Goal: Task Accomplishment & Management: Use online tool/utility

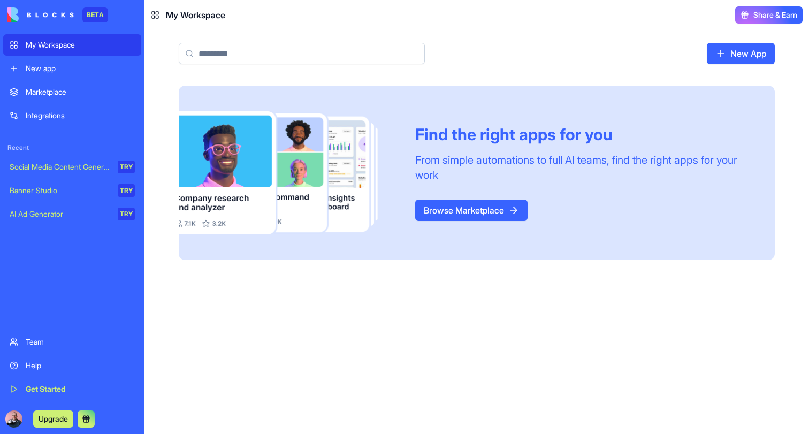
click at [24, 78] on link "New app" at bounding box center [72, 68] width 138 height 21
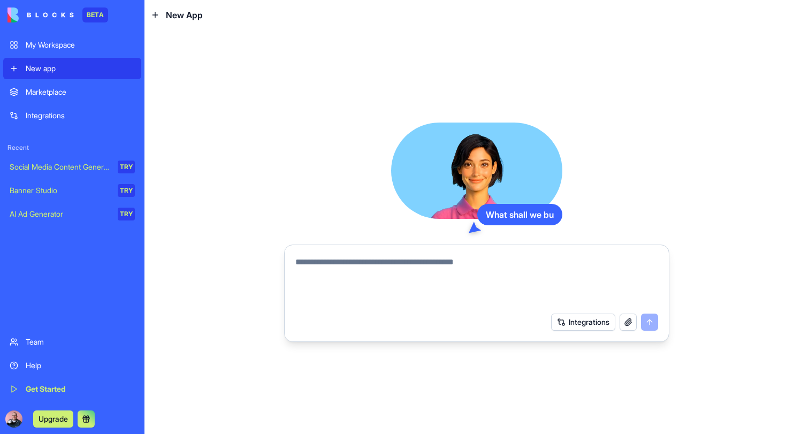
click at [406, 272] on textarea at bounding box center [476, 281] width 363 height 51
click at [375, 262] on textarea at bounding box center [476, 281] width 363 height 51
click at [353, 271] on textarea at bounding box center [476, 281] width 363 height 51
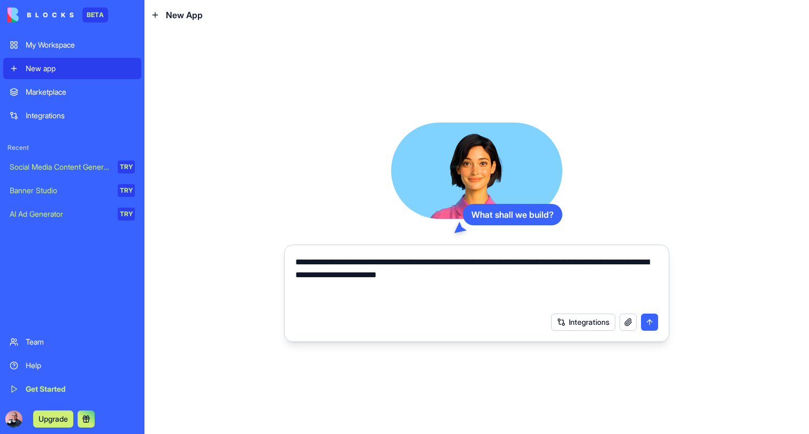
type textarea "**********"
click at [647, 322] on button "submit" at bounding box center [649, 322] width 17 height 17
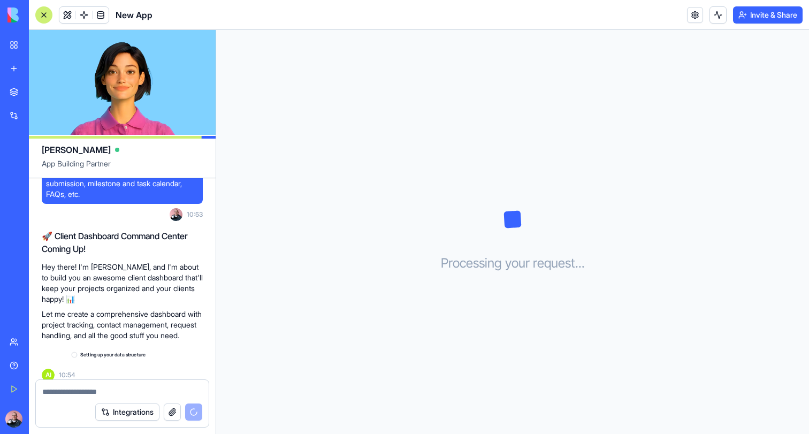
scroll to position [51, 0]
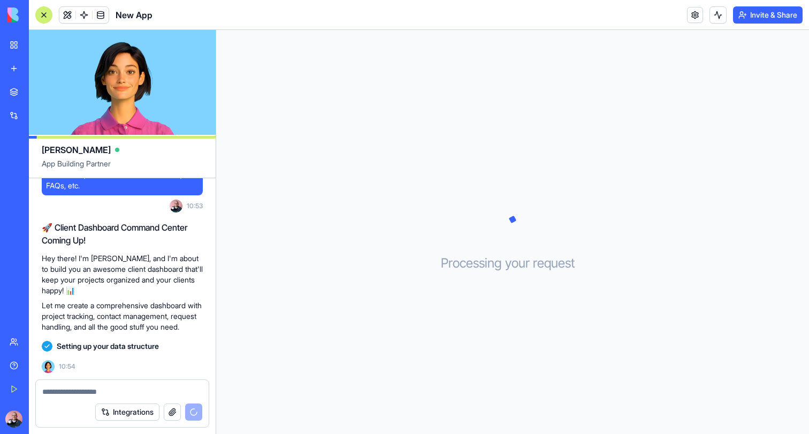
click at [129, 394] on textarea at bounding box center [122, 391] width 160 height 11
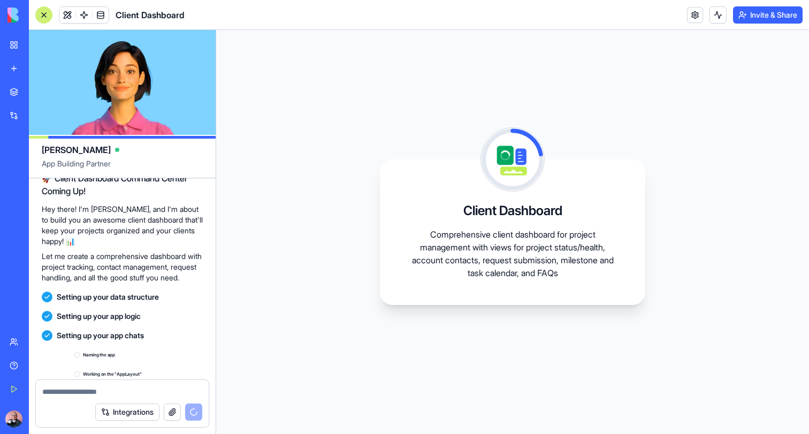
scroll to position [205, 0]
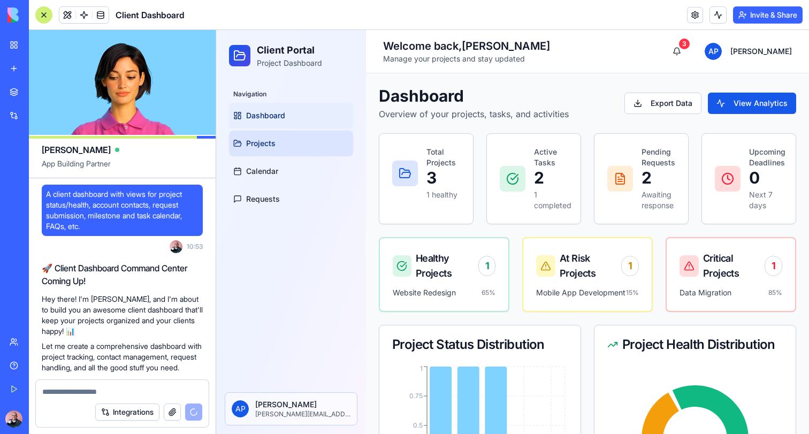
click at [280, 147] on link "Projects" at bounding box center [291, 144] width 124 height 26
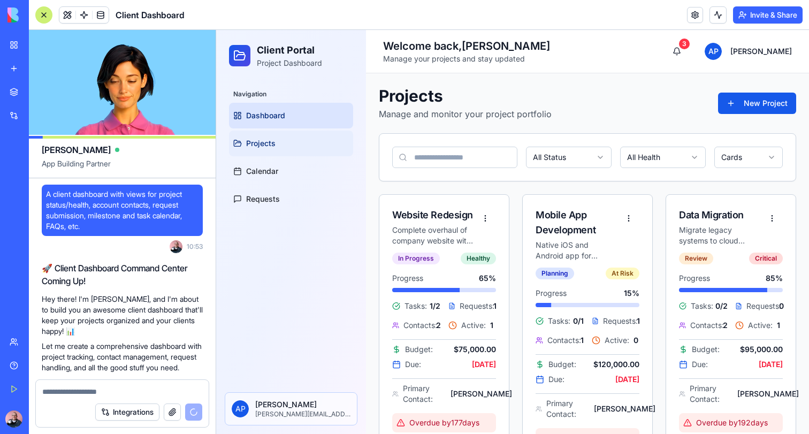
click at [289, 111] on link "Dashboard" at bounding box center [291, 116] width 124 height 26
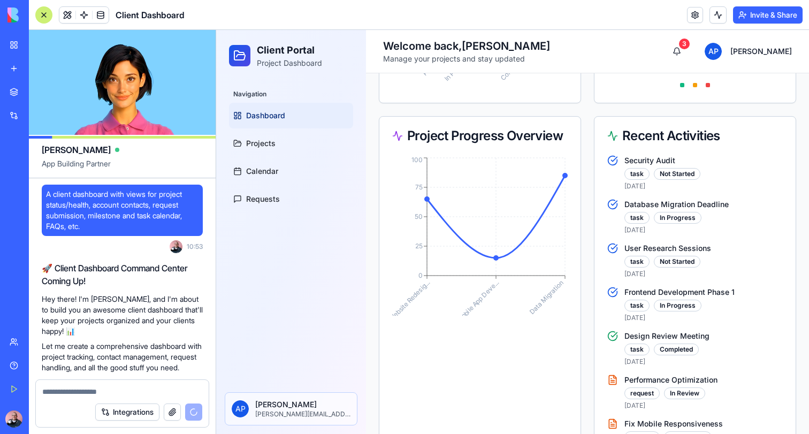
scroll to position [442, 0]
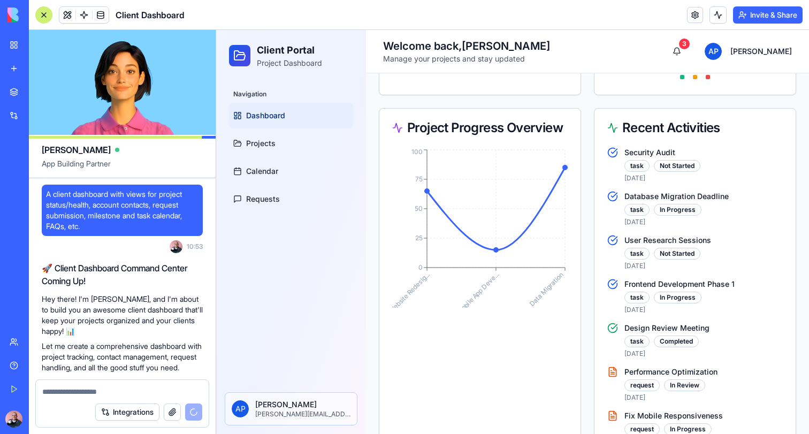
click at [634, 211] on div "task" at bounding box center [636, 210] width 25 height 12
click at [641, 199] on p "Database Migration Deadline" at bounding box center [703, 196] width 158 height 11
click at [614, 196] on icon at bounding box center [612, 196] width 11 height 11
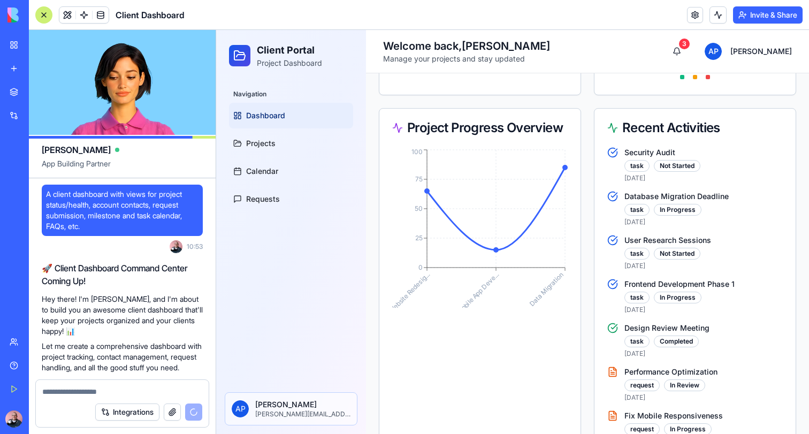
click at [614, 196] on icon at bounding box center [612, 196] width 11 height 11
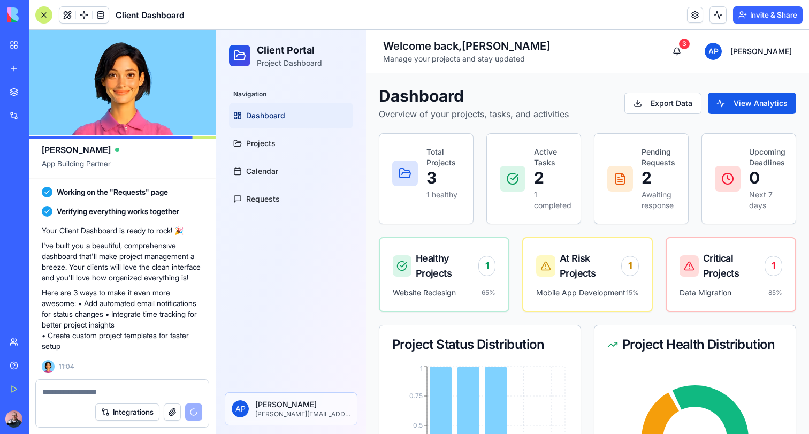
scroll to position [346, 0]
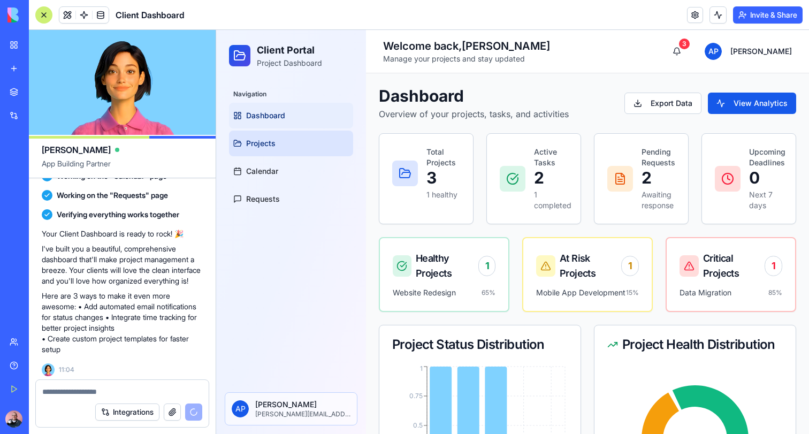
click at [273, 136] on link "Projects" at bounding box center [291, 144] width 124 height 26
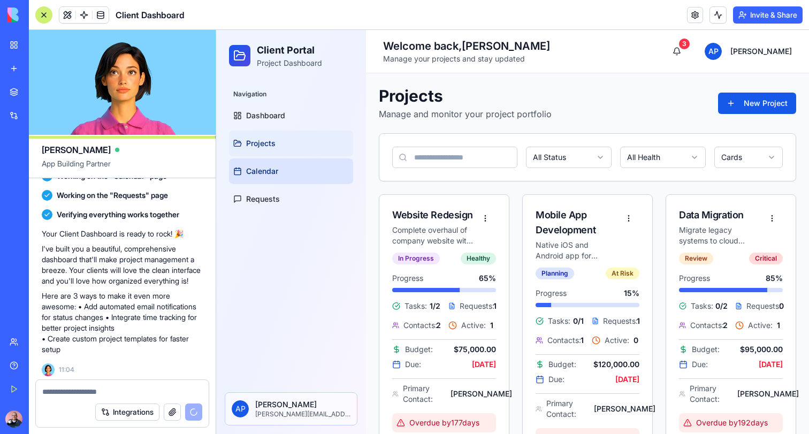
click at [266, 179] on link "Calendar" at bounding box center [291, 171] width 124 height 26
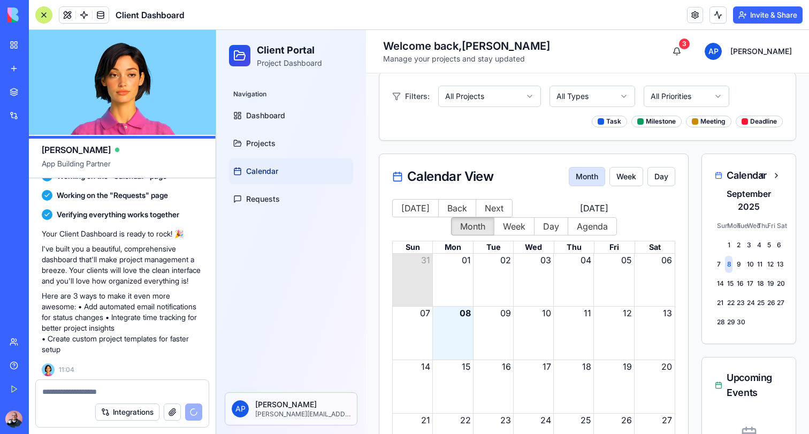
scroll to position [43, 0]
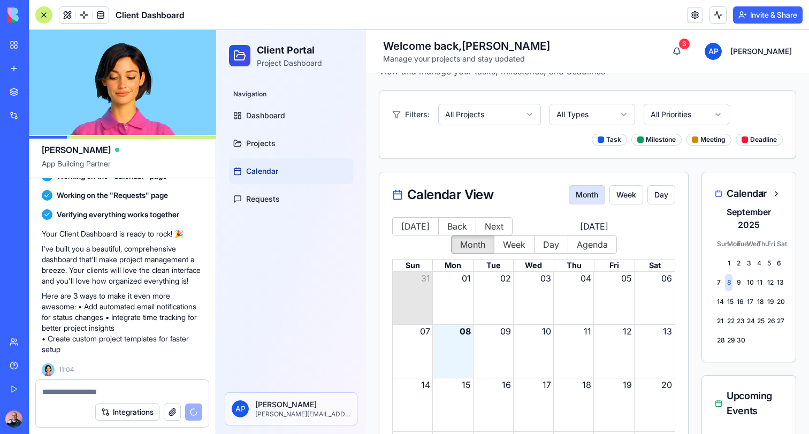
click at [488, 334] on div "09" at bounding box center [494, 331] width 40 height 13
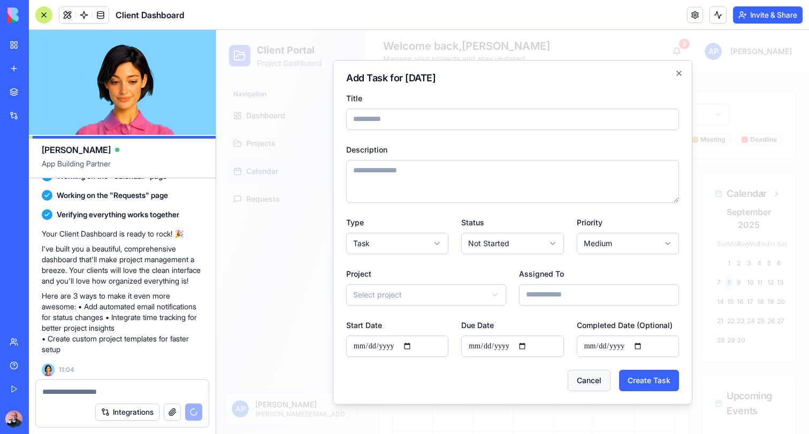
click at [593, 381] on button "Cancel" at bounding box center [589, 380] width 43 height 21
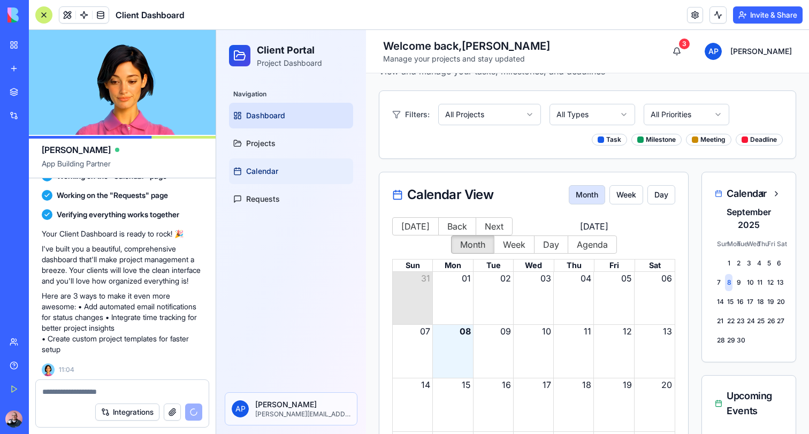
click at [269, 116] on span "Dashboard" at bounding box center [265, 115] width 39 height 11
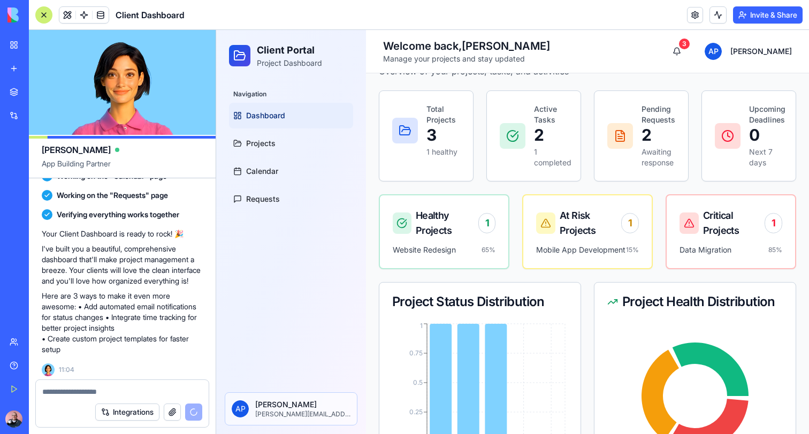
click at [280, 58] on p "Project Dashboard" at bounding box center [289, 63] width 65 height 11
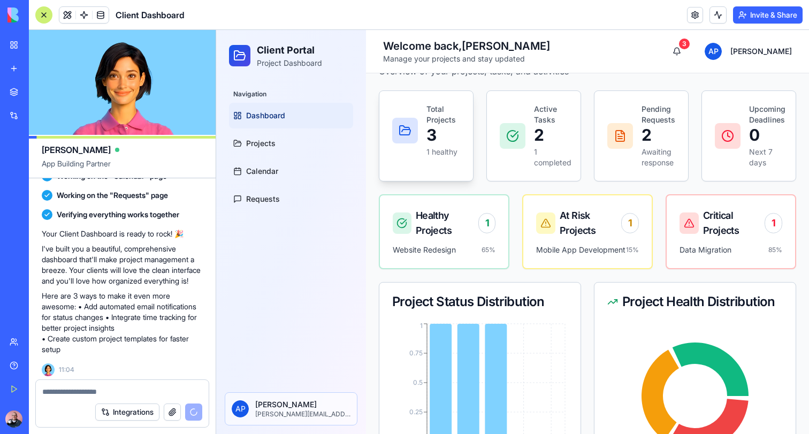
click at [429, 139] on p "3" at bounding box center [443, 134] width 34 height 19
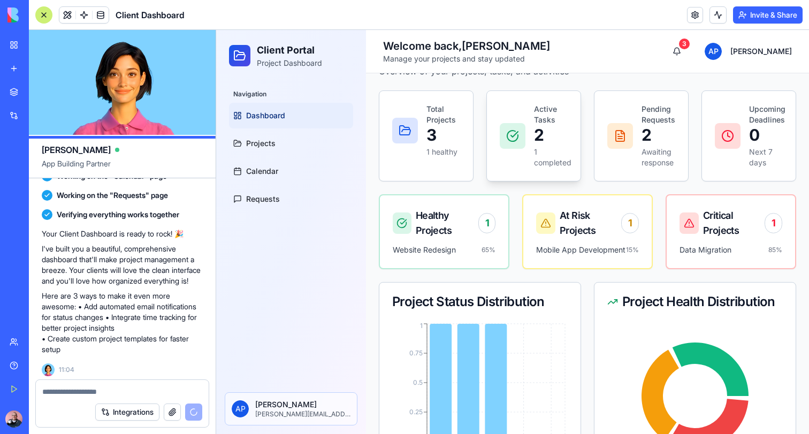
click at [539, 150] on p "1 completed" at bounding box center [551, 157] width 34 height 21
click at [614, 239] on div "At Risk Projects 1" at bounding box center [587, 219] width 128 height 49
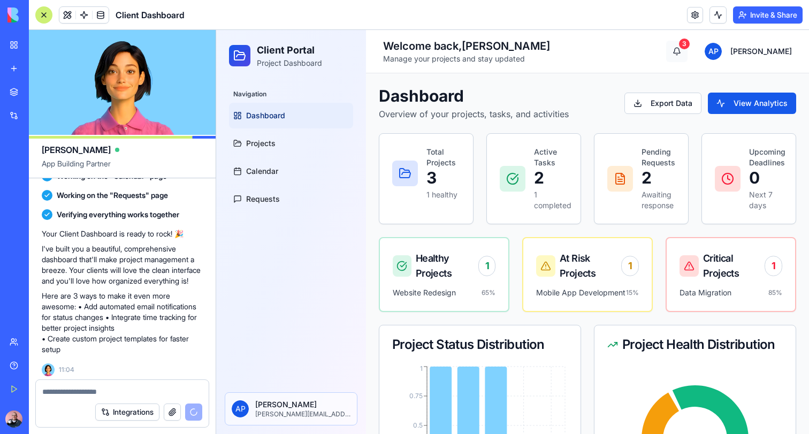
click at [688, 59] on button "3" at bounding box center [676, 51] width 21 height 21
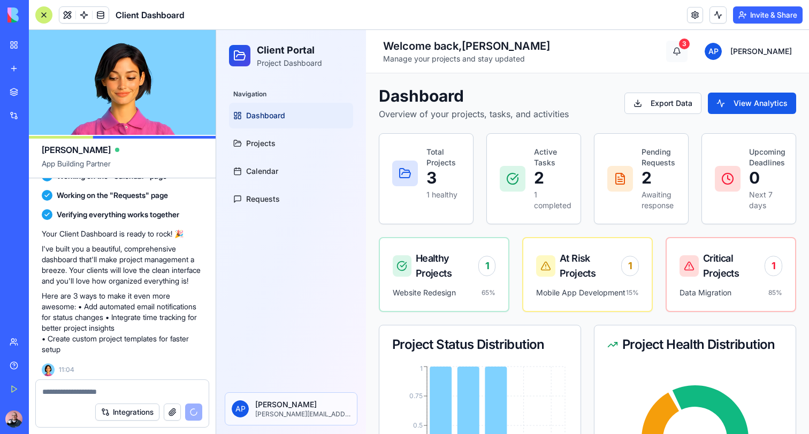
click at [688, 59] on button "3" at bounding box center [676, 51] width 21 height 21
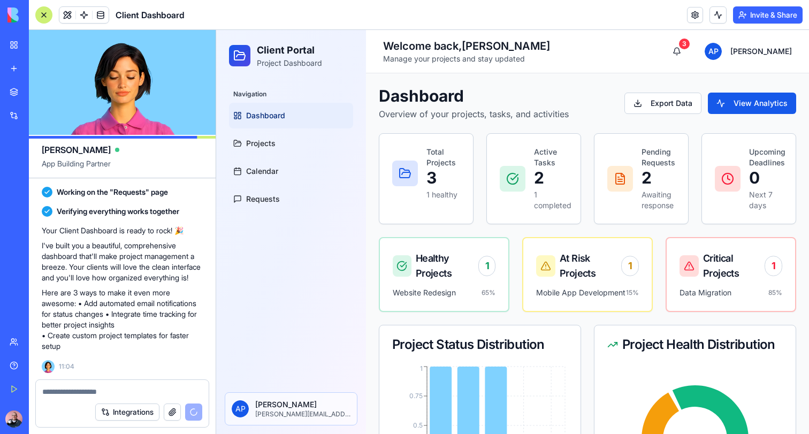
scroll to position [297, 0]
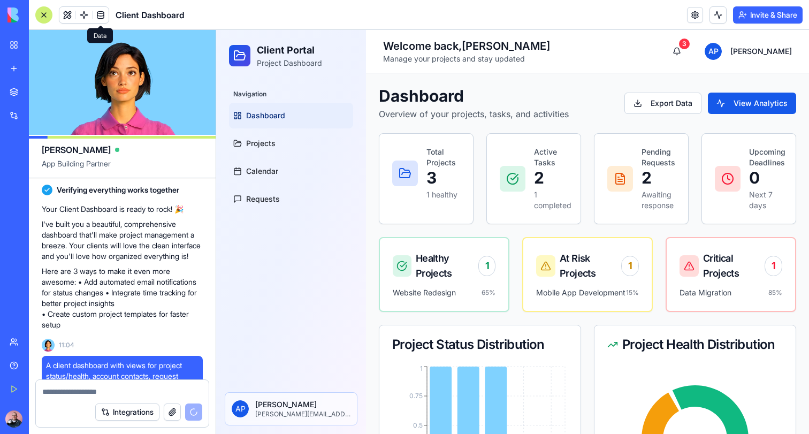
click at [102, 13] on span at bounding box center [101, 15] width 30 height 30
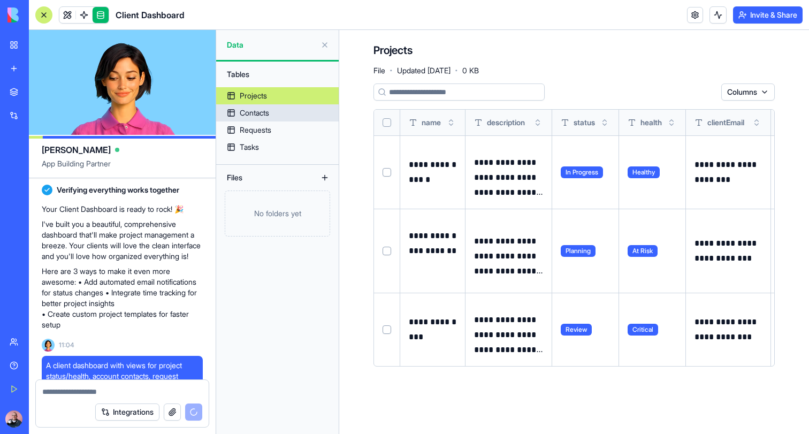
click at [259, 109] on div "Contacts" at bounding box center [254, 113] width 29 height 11
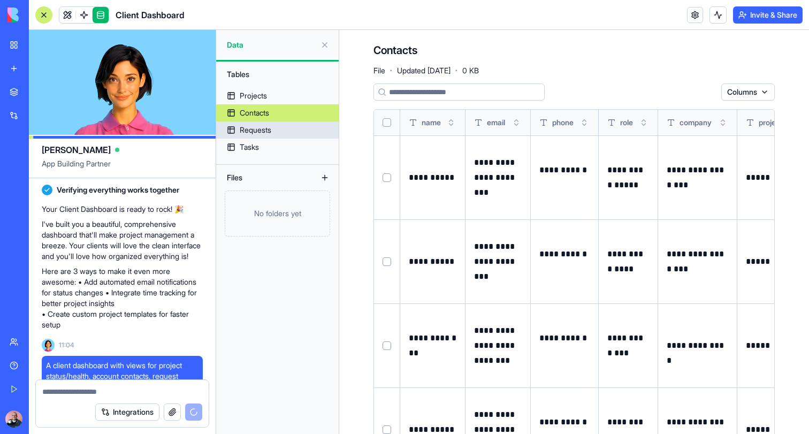
click at [248, 128] on div "Requests" at bounding box center [256, 130] width 32 height 11
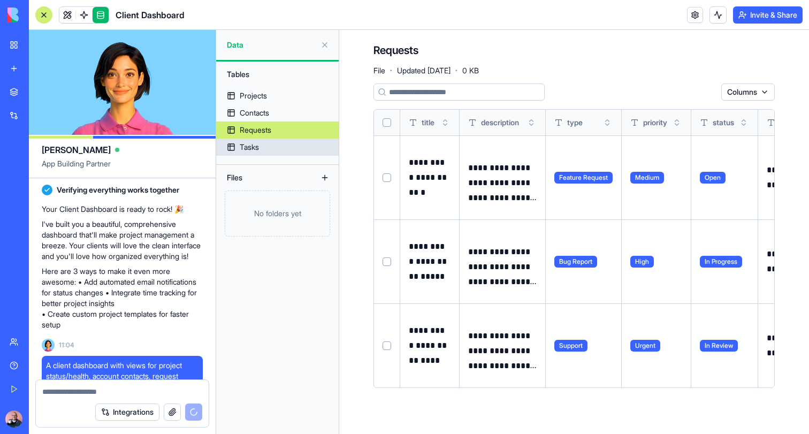
click at [246, 141] on link "Tasks" at bounding box center [277, 147] width 123 height 17
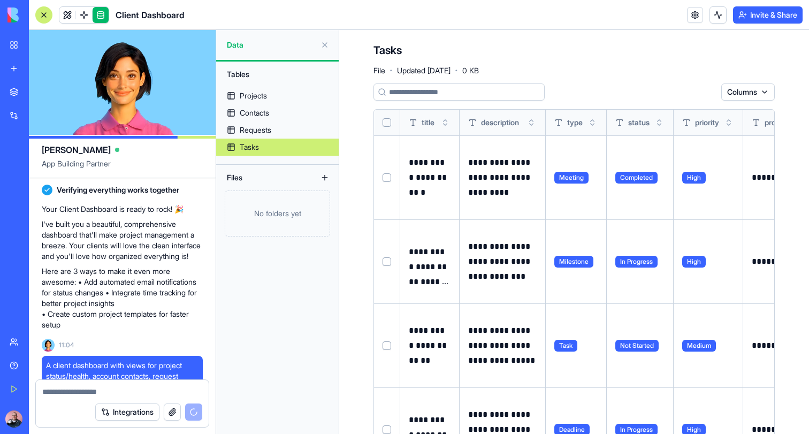
click at [323, 45] on button at bounding box center [324, 44] width 17 height 17
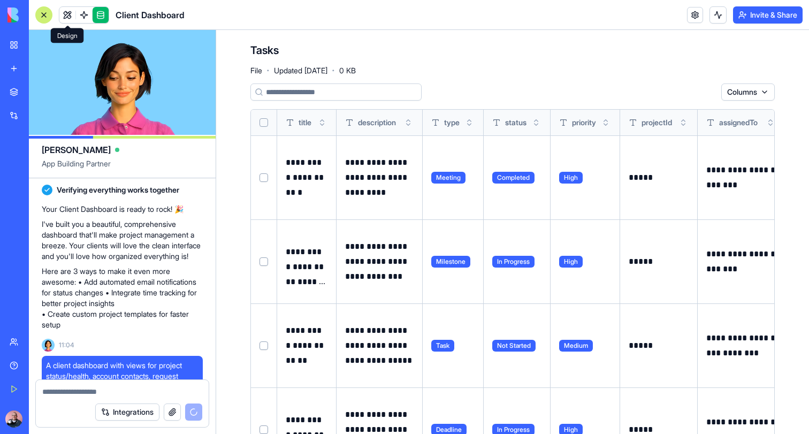
click at [62, 14] on link at bounding box center [67, 15] width 16 height 16
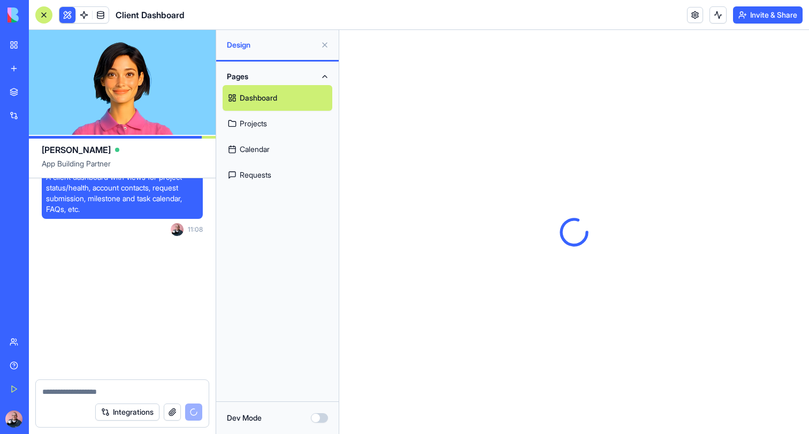
scroll to position [477, 0]
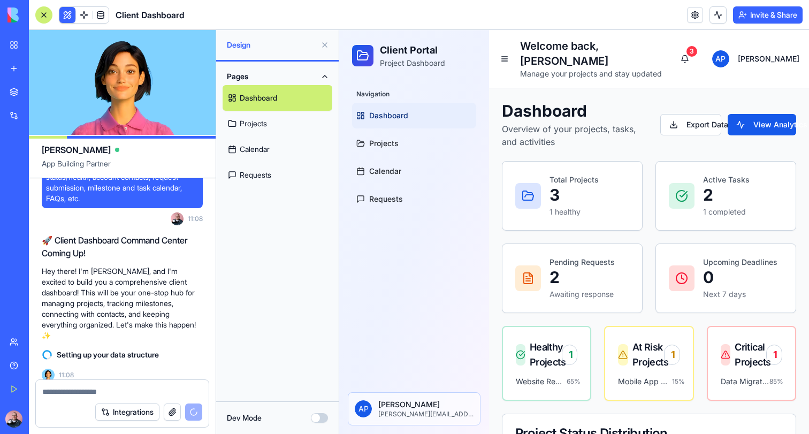
click at [248, 121] on link "Projects" at bounding box center [278, 124] width 110 height 26
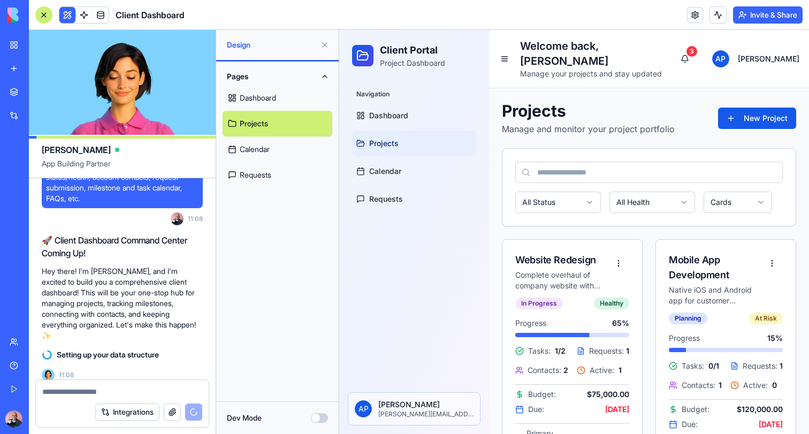
click at [249, 142] on link "Calendar" at bounding box center [278, 149] width 110 height 26
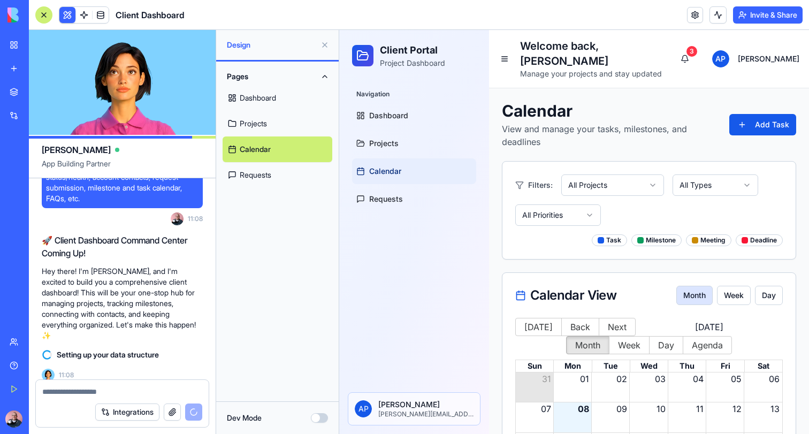
click at [252, 174] on link "Requests" at bounding box center [278, 175] width 110 height 26
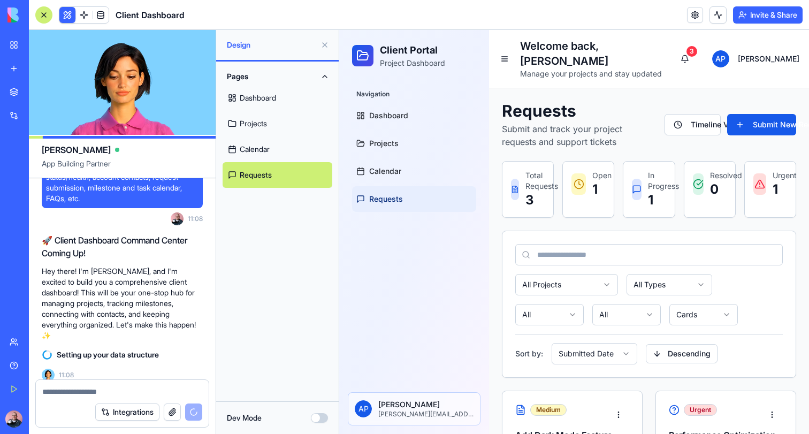
click at [322, 42] on button at bounding box center [324, 44] width 17 height 17
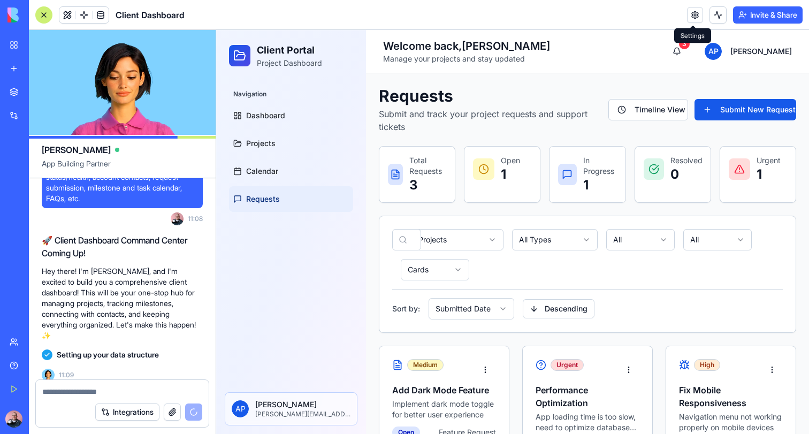
click at [687, 19] on link at bounding box center [695, 15] width 16 height 16
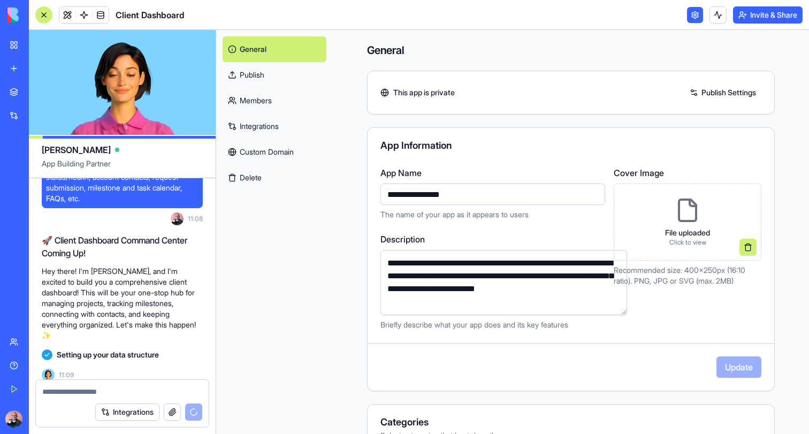
click at [255, 78] on link "Publish" at bounding box center [275, 75] width 104 height 26
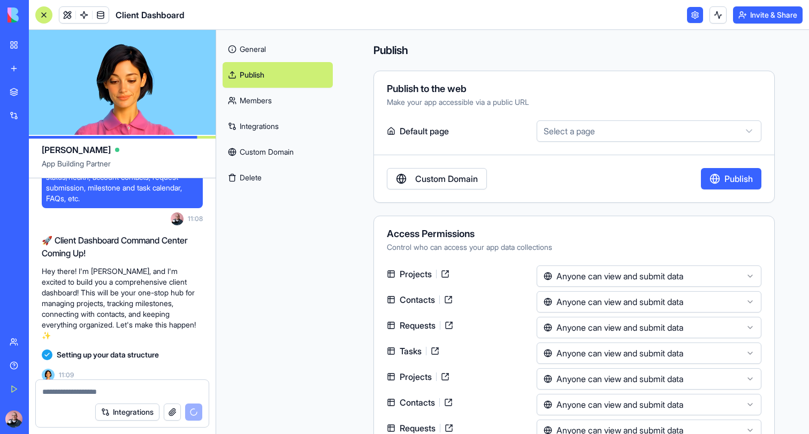
click at [589, 137] on html "BETA My Workspace New app Marketplace Integrations Recent New App Social Media …" at bounding box center [404, 217] width 809 height 434
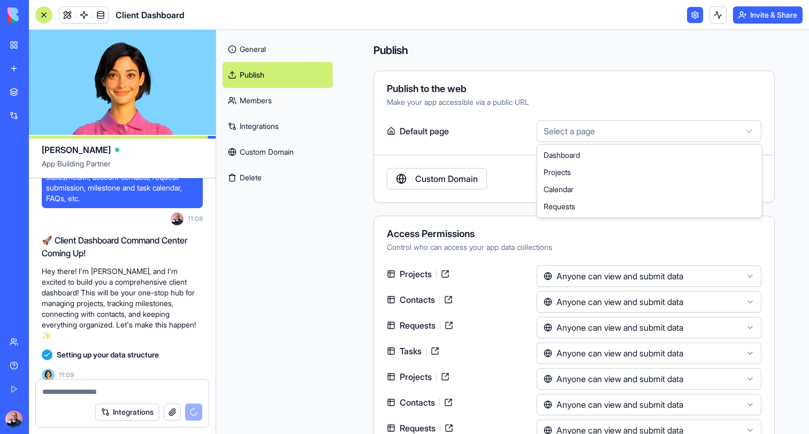
click at [597, 82] on html "BETA My Workspace New app Marketplace Integrations Recent New App Social Media …" at bounding box center [404, 217] width 809 height 434
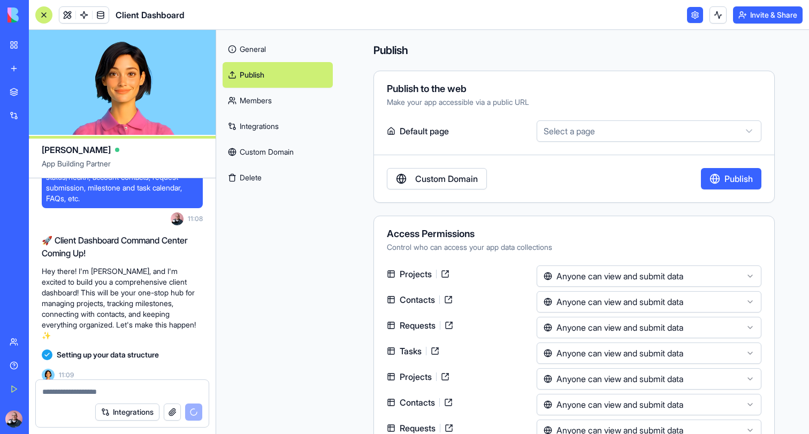
click at [609, 129] on html "BETA My Workspace New app Marketplace Integrations Recent New App Social Media …" at bounding box center [404, 217] width 809 height 434
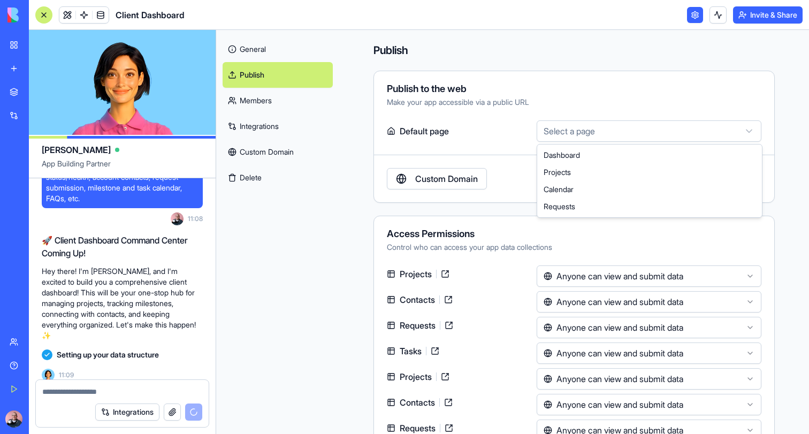
click at [499, 198] on html "BETA My Workspace New app Marketplace Integrations Recent New App Social Media …" at bounding box center [404, 217] width 809 height 434
click at [605, 121] on html "BETA My Workspace New app Marketplace Integrations Recent New App Social Media …" at bounding box center [404, 217] width 809 height 434
select select "**********"
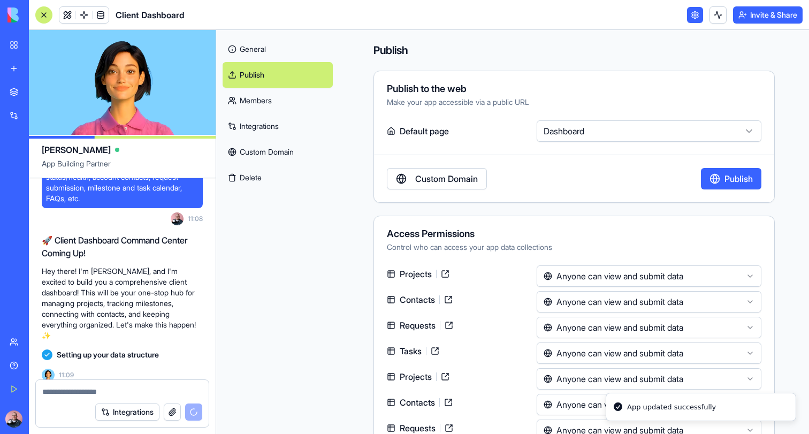
click at [739, 177] on button "Publish" at bounding box center [731, 178] width 60 height 21
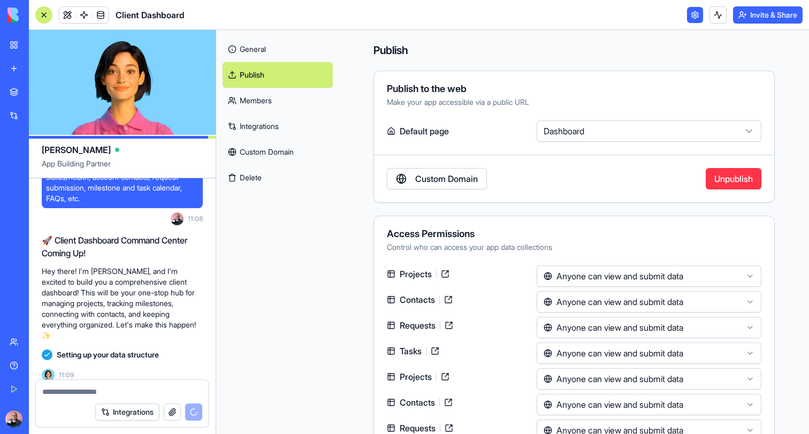
scroll to position [85, 0]
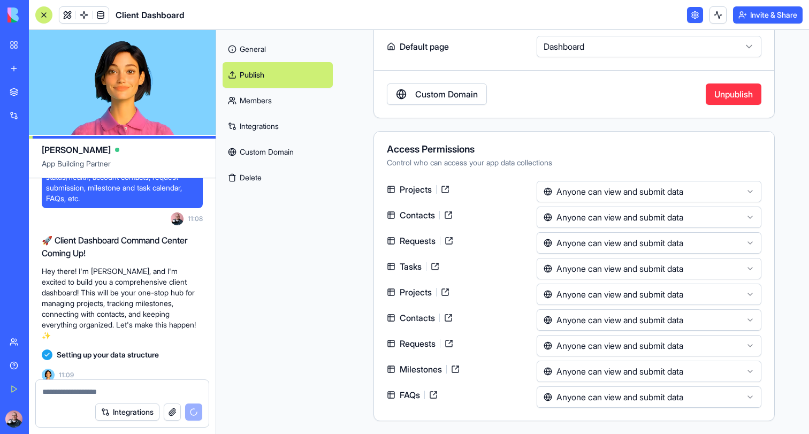
click at [662, 195] on html "BETA My Workspace New app Marketplace Integrations Recent New App Social Media …" at bounding box center [404, 217] width 809 height 434
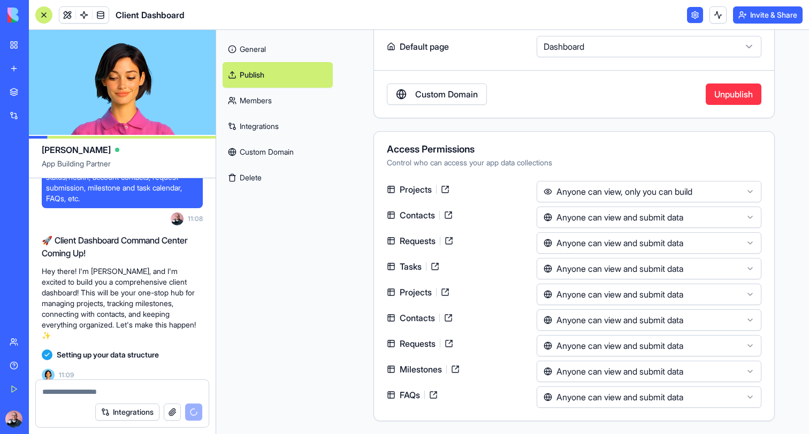
click at [643, 211] on html "BETA My Workspace New app Marketplace Integrations Recent New App Social Media …" at bounding box center [404, 217] width 809 height 434
click at [622, 248] on html "BETA My Workspace New app Marketplace Integrations Recent New App Social Media …" at bounding box center [404, 217] width 809 height 434
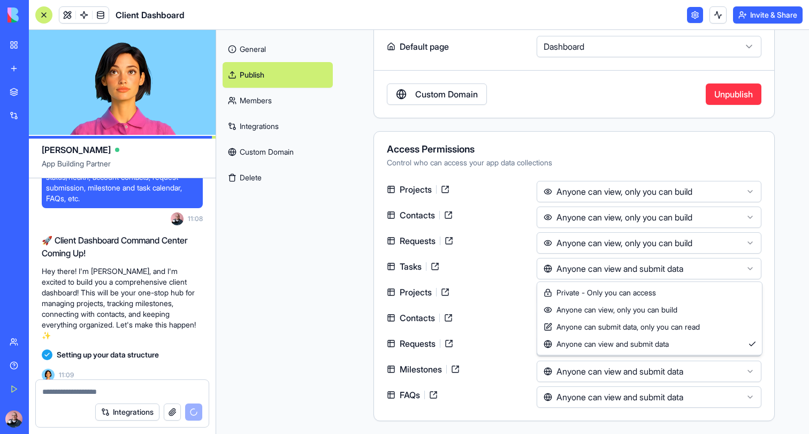
click at [621, 270] on html "BETA My Workspace New app Marketplace Integrations Recent New App Social Media …" at bounding box center [404, 217] width 809 height 434
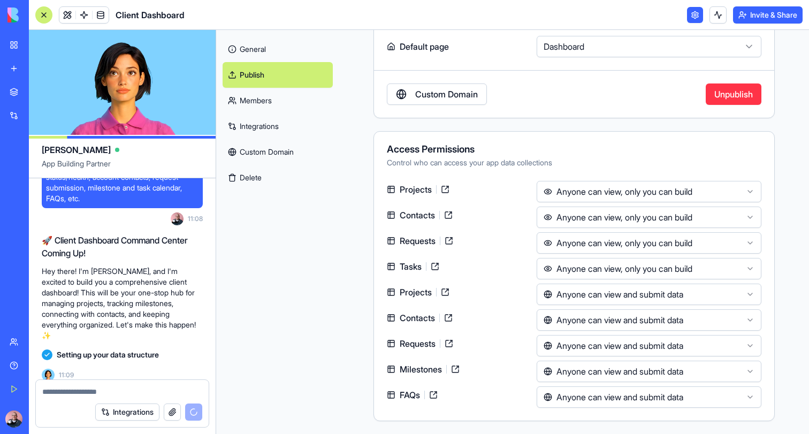
click at [625, 287] on html "BETA My Workspace New app Marketplace Integrations Recent New App Social Media …" at bounding box center [404, 217] width 809 height 434
click at [621, 326] on html "BETA My Workspace New app Marketplace Integrations Recent New App Social Media …" at bounding box center [404, 217] width 809 height 434
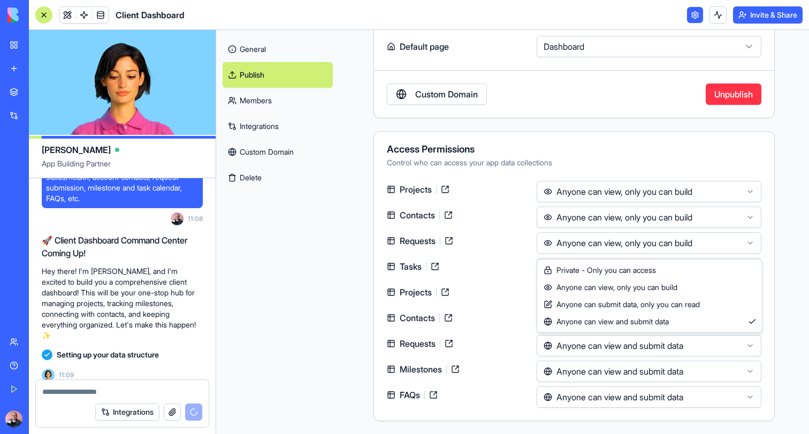
click at [622, 346] on html "BETA My Workspace New app Marketplace Integrations Recent New App Social Media …" at bounding box center [404, 217] width 809 height 434
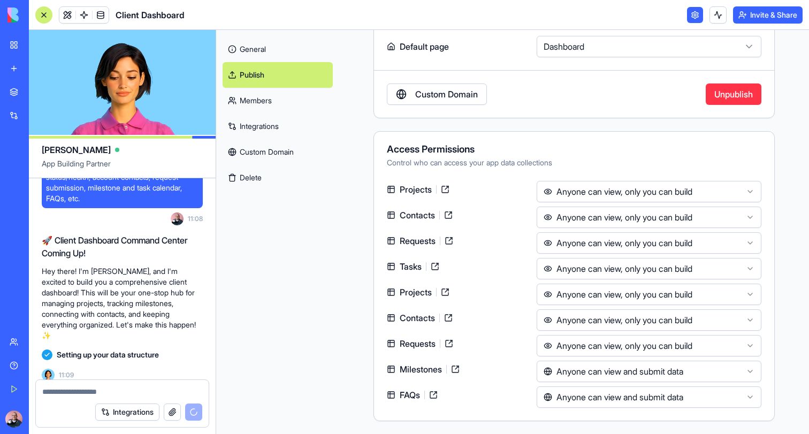
click at [605, 371] on html "BETA My Workspace New app Marketplace Integrations Recent New App Social Media …" at bounding box center [404, 217] width 809 height 434
click at [614, 395] on html "BETA My Workspace New app Marketplace Integrations Recent New App Social Media …" at bounding box center [404, 217] width 809 height 434
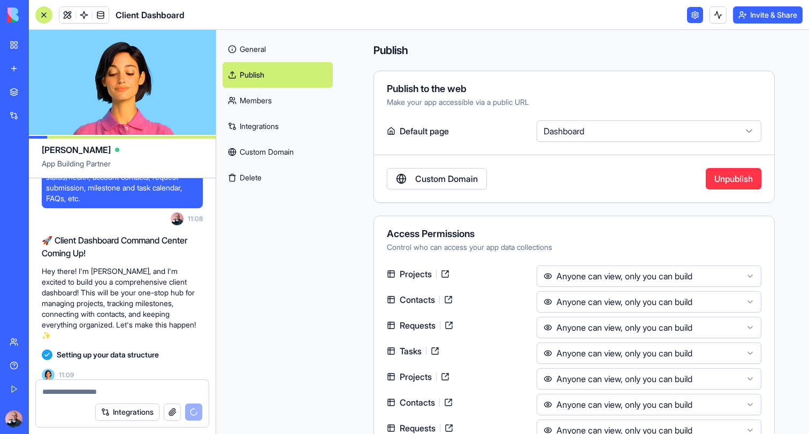
click at [439, 131] on label "Default page" at bounding box center [460, 130] width 146 height 21
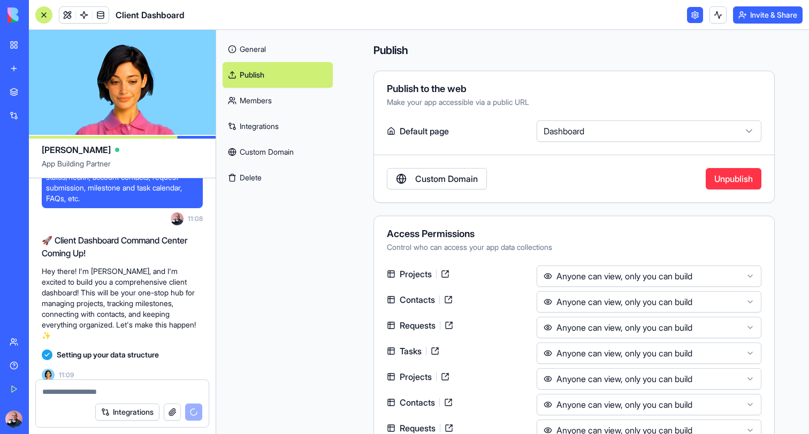
click at [446, 99] on div "Make your app accessible via a public URL" at bounding box center [574, 102] width 375 height 11
click at [263, 77] on link "Publish" at bounding box center [278, 75] width 110 height 26
click at [565, 174] on div "Custom Domain Unpublish" at bounding box center [574, 178] width 400 height 21
click at [773, 18] on button "Invite & Share" at bounding box center [768, 14] width 70 height 17
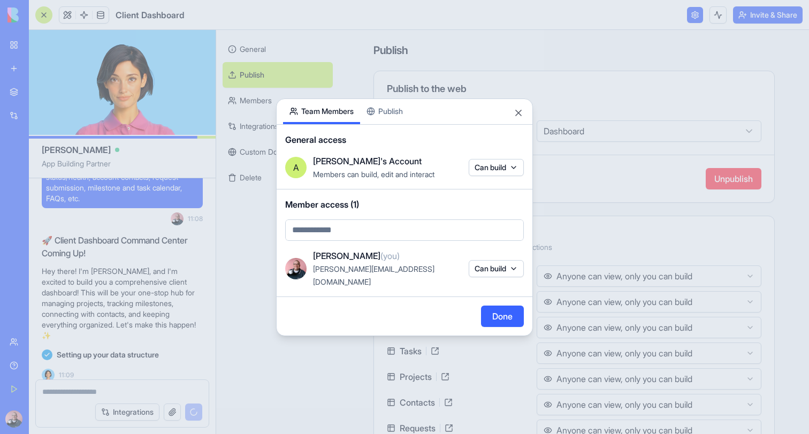
click at [386, 121] on div "Share App Team Members Publish General access A [PERSON_NAME]'s Account Members…" at bounding box center [404, 217] width 257 height 238
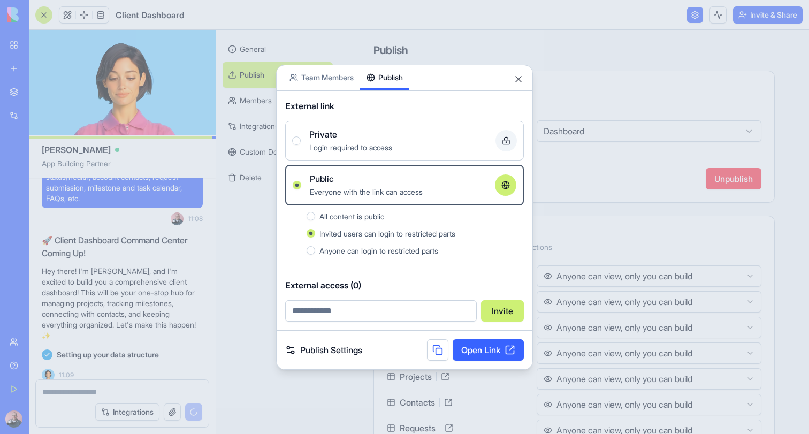
click at [436, 350] on button at bounding box center [437, 349] width 21 height 21
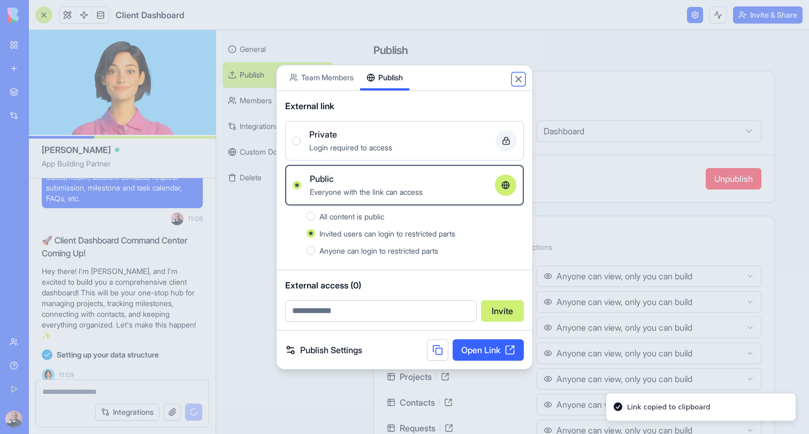
click at [518, 78] on button "Close" at bounding box center [518, 79] width 11 height 11
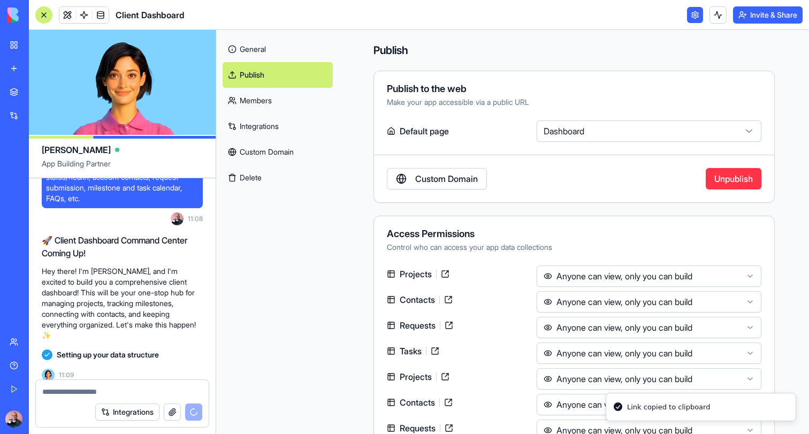
click at [9, 37] on link "My Workspace" at bounding box center [24, 44] width 43 height 21
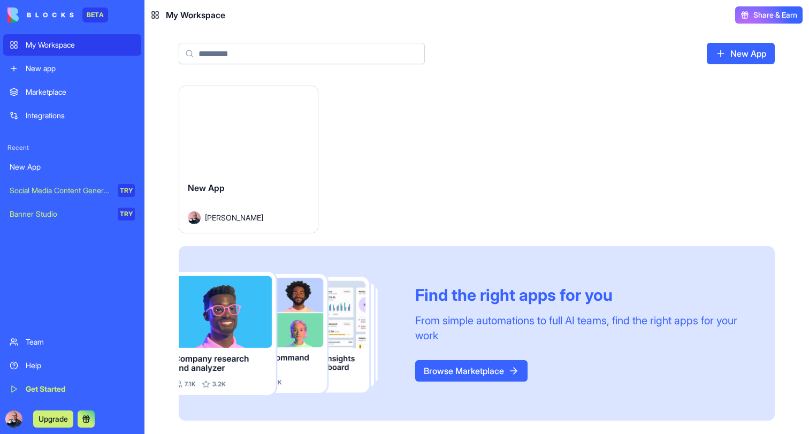
click at [242, 128] on button "Launch" at bounding box center [248, 129] width 80 height 21
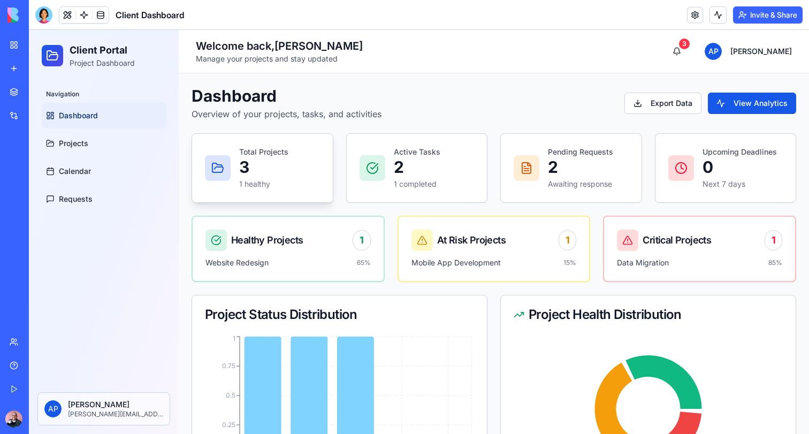
click at [234, 177] on div "Total Projects 3 1 healthy" at bounding box center [262, 168] width 115 height 43
click at [675, 105] on span "Export Data" at bounding box center [672, 103] width 42 height 11
click at [658, 110] on button "Export Data" at bounding box center [662, 103] width 77 height 21
click at [652, 107] on span "Export Data" at bounding box center [672, 103] width 42 height 11
click at [96, 16] on link at bounding box center [101, 15] width 16 height 16
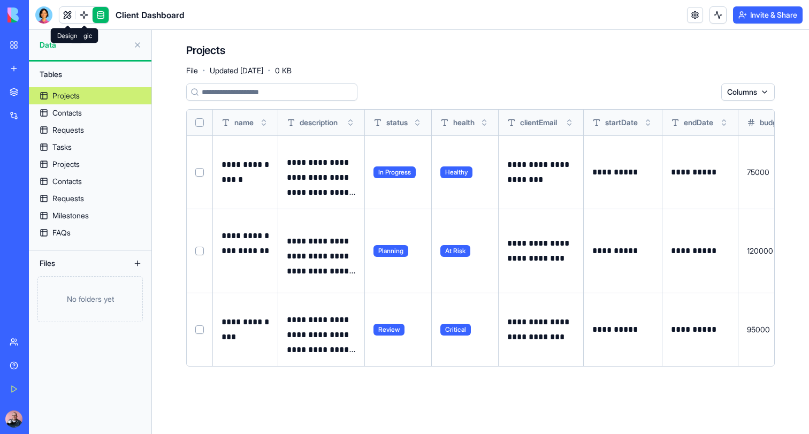
click at [71, 12] on link at bounding box center [67, 15] width 16 height 16
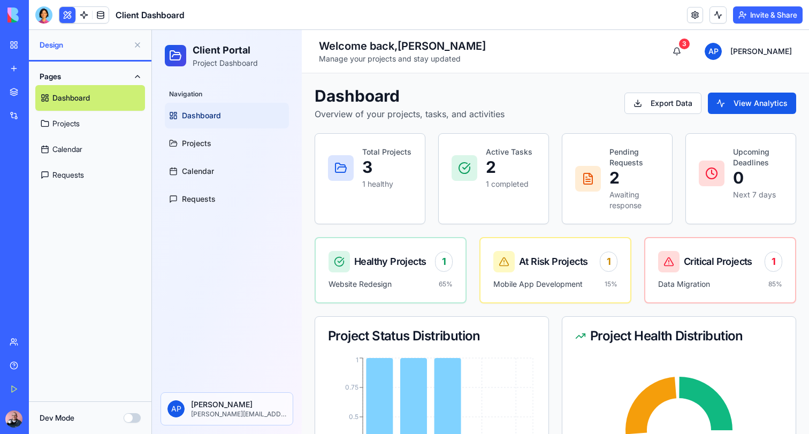
click at [28, 367] on div "Help" at bounding box center [33, 365] width 14 height 11
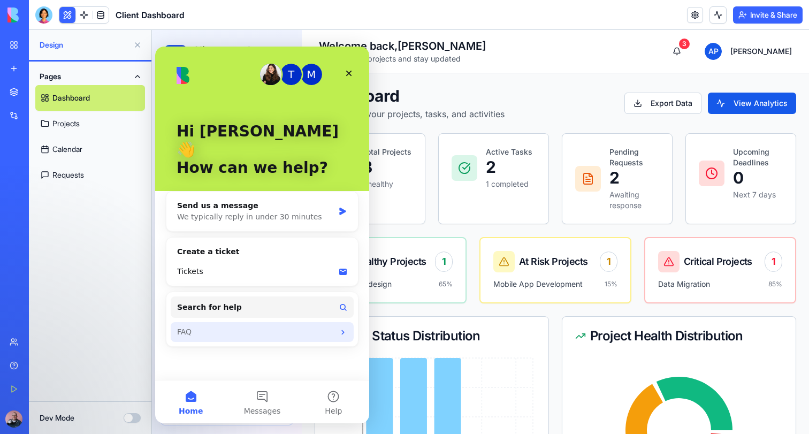
click at [281, 326] on div "FAQ" at bounding box center [255, 331] width 157 height 11
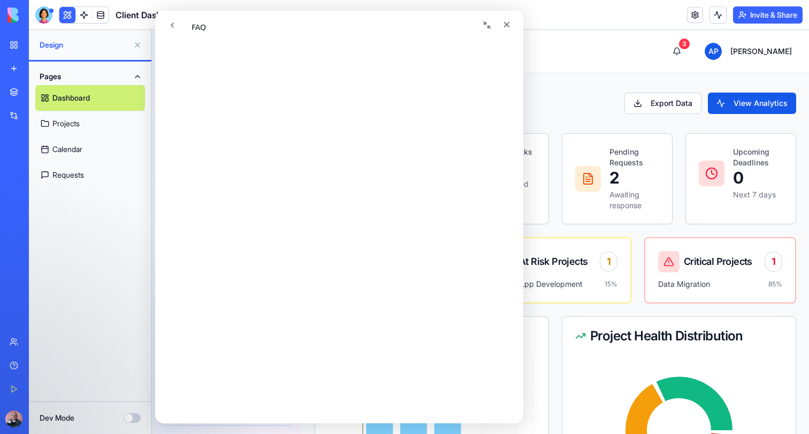
scroll to position [388, 0]
click at [508, 22] on icon "Close" at bounding box center [507, 25] width 6 height 6
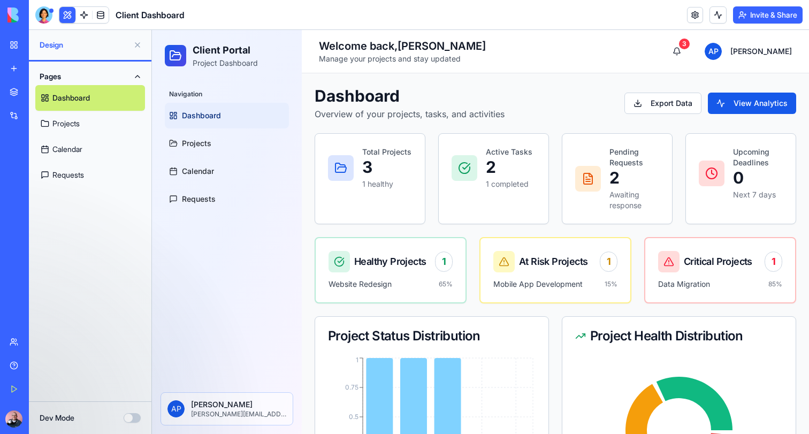
scroll to position [0, 0]
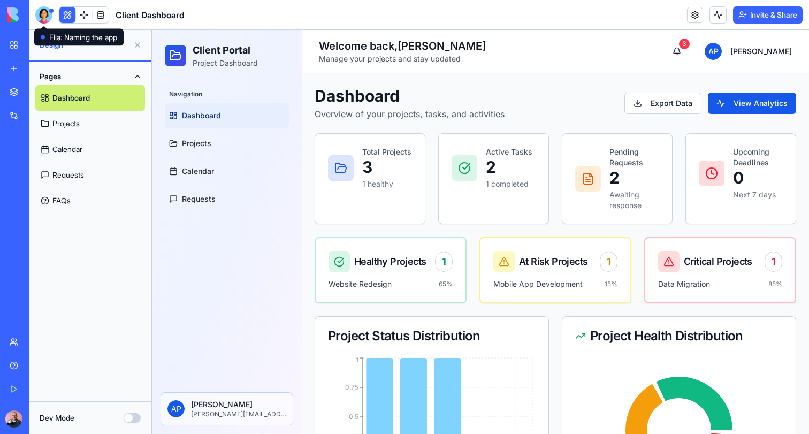
click at [43, 18] on div at bounding box center [43, 14] width 17 height 17
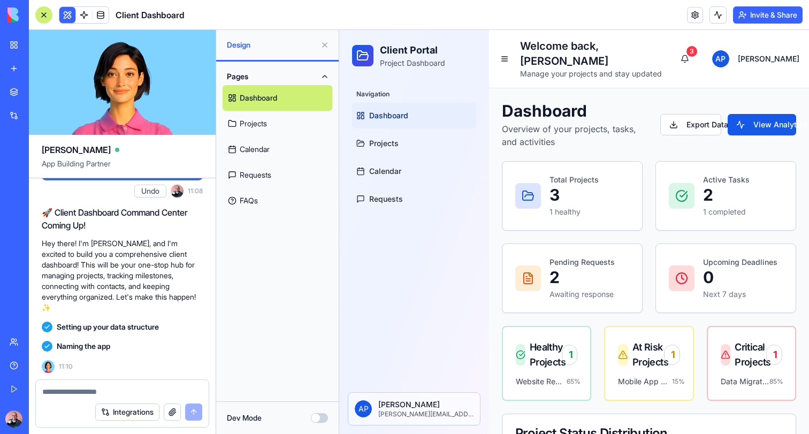
click at [78, 392] on textarea at bounding box center [122, 391] width 160 height 11
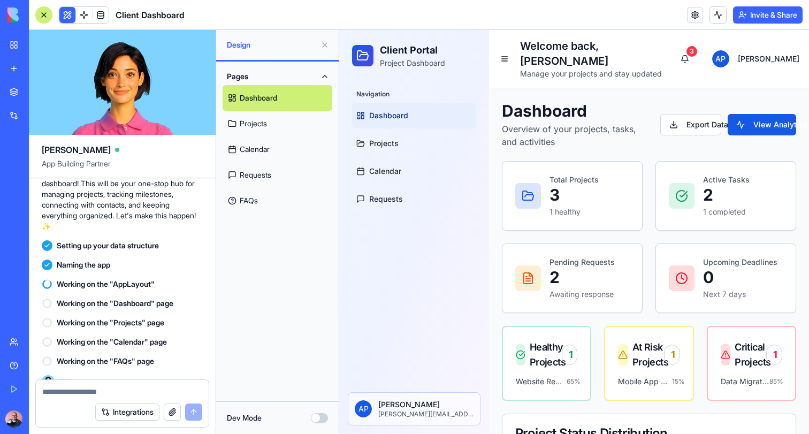
scroll to position [516, 0]
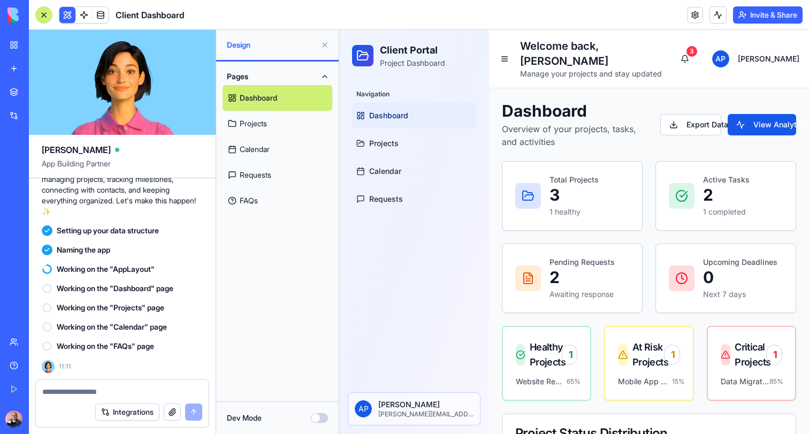
click at [77, 386] on textarea at bounding box center [122, 391] width 160 height 11
click at [254, 204] on link "FAQs" at bounding box center [278, 201] width 110 height 26
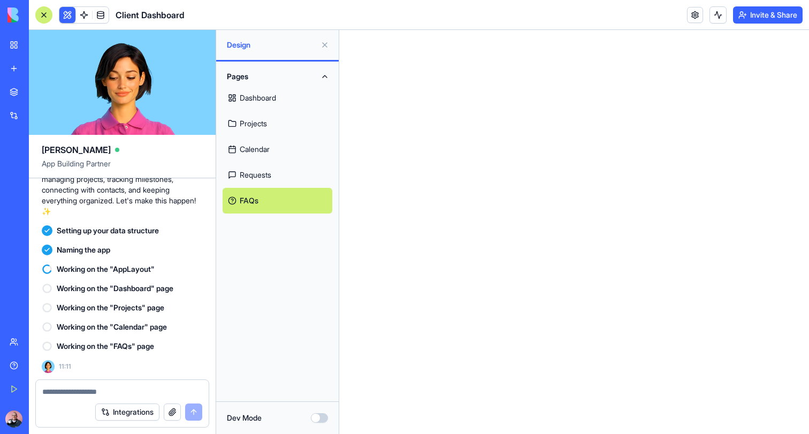
click at [257, 178] on link "Requests" at bounding box center [278, 175] width 110 height 26
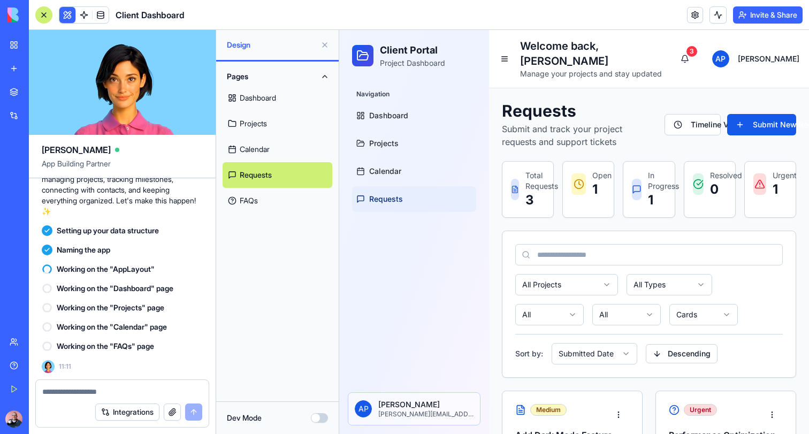
click at [256, 148] on link "Calendar" at bounding box center [278, 149] width 110 height 26
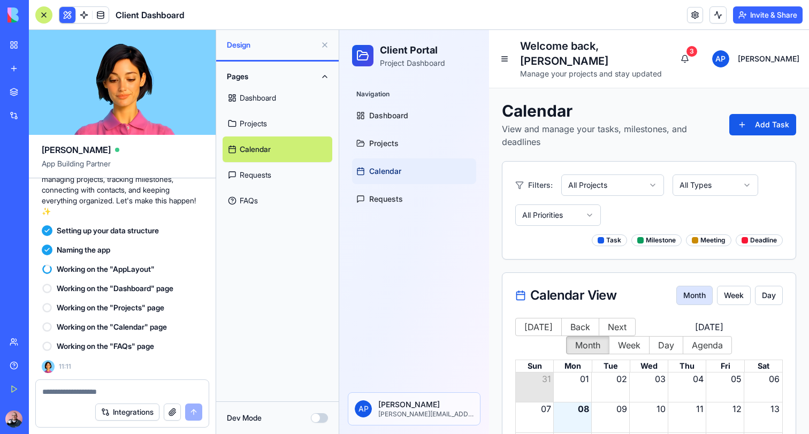
click at [257, 129] on link "Projects" at bounding box center [278, 124] width 110 height 26
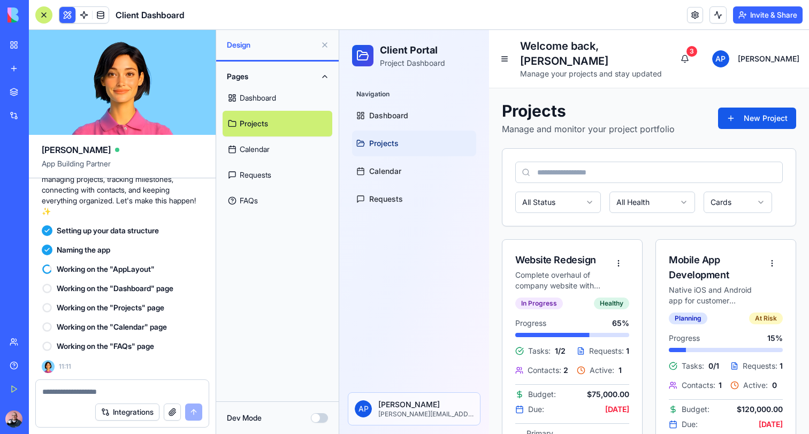
click at [273, 110] on link "Dashboard" at bounding box center [278, 98] width 110 height 26
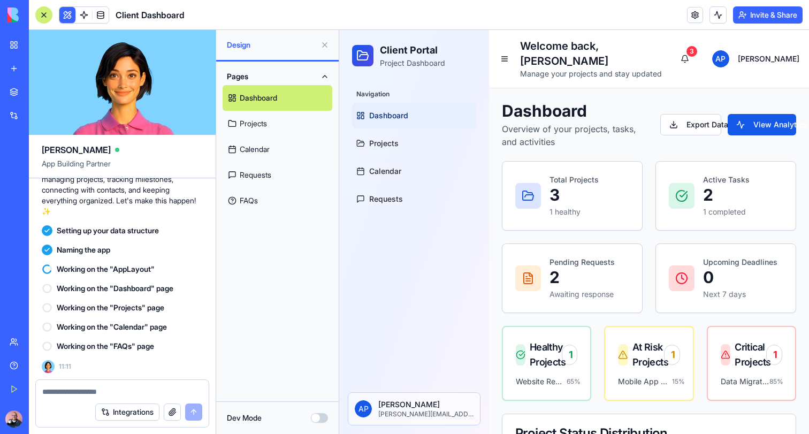
click at [252, 203] on link "FAQs" at bounding box center [278, 201] width 110 height 26
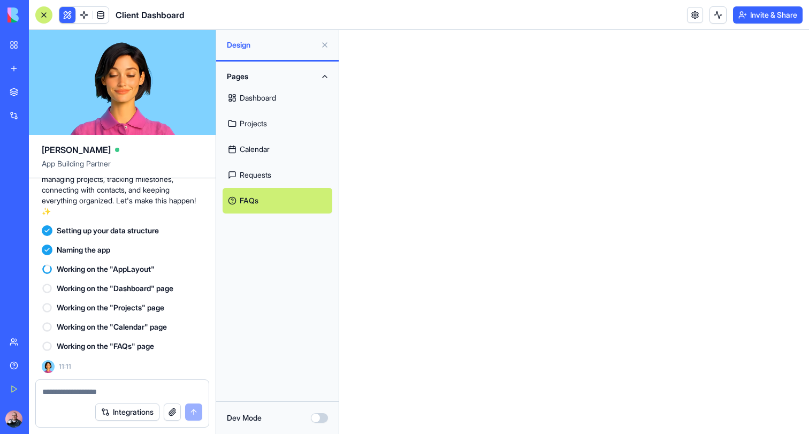
click at [321, 39] on button at bounding box center [324, 44] width 17 height 17
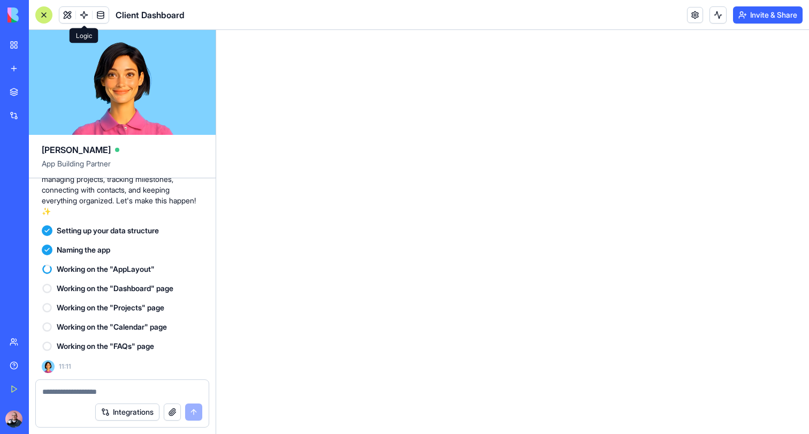
click at [66, 16] on button at bounding box center [67, 15] width 16 height 16
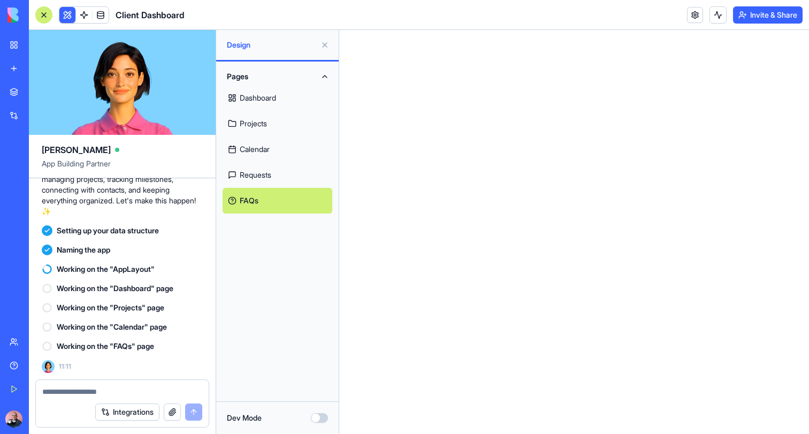
click at [284, 98] on link "Dashboard" at bounding box center [278, 98] width 110 height 26
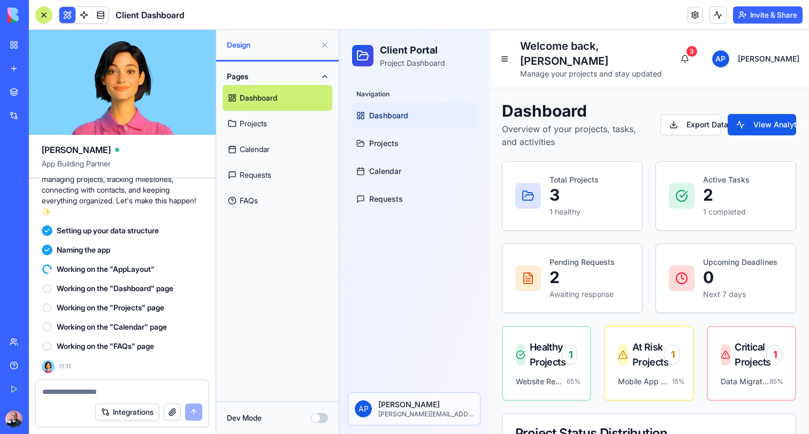
click at [322, 417] on button "Dev Mode" at bounding box center [319, 418] width 17 height 10
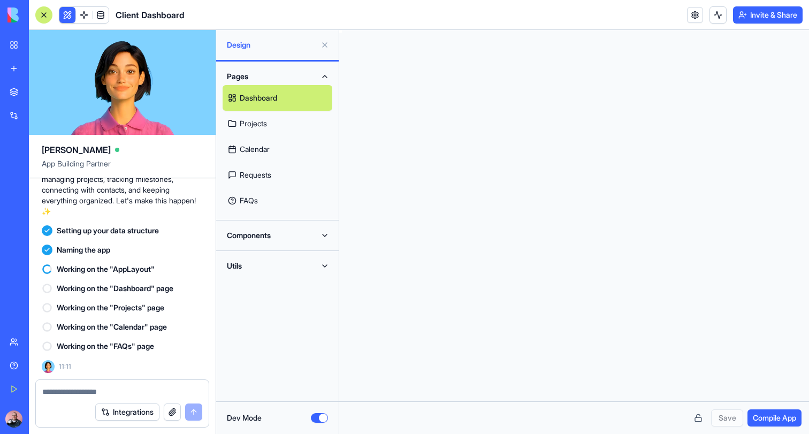
scroll to position [87, 0]
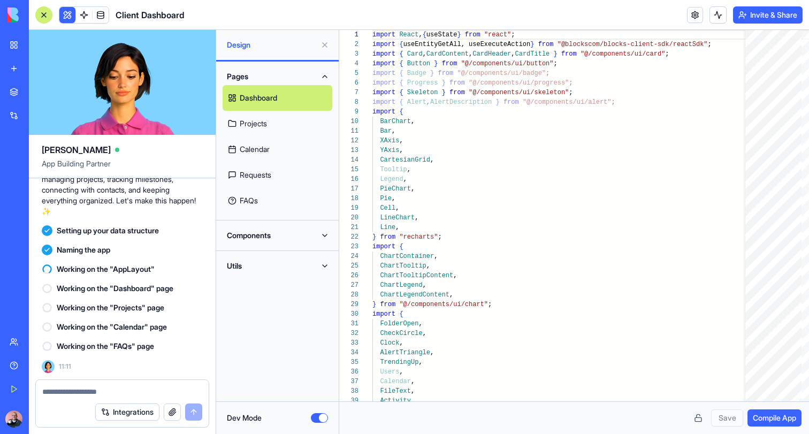
click at [251, 121] on link "Projects" at bounding box center [278, 124] width 110 height 26
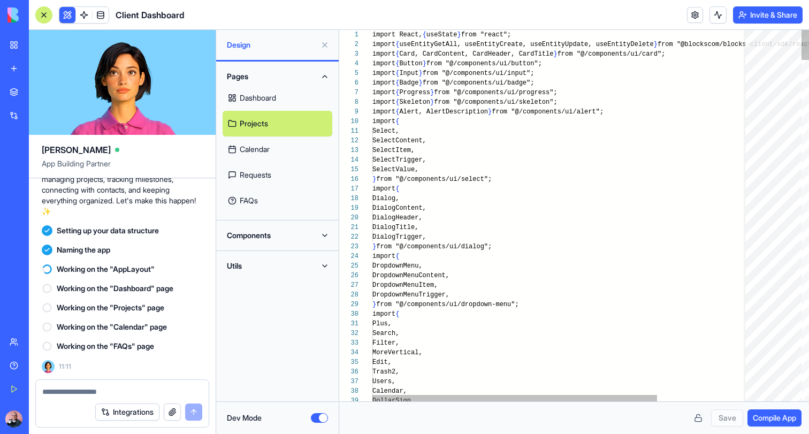
scroll to position [39, 0]
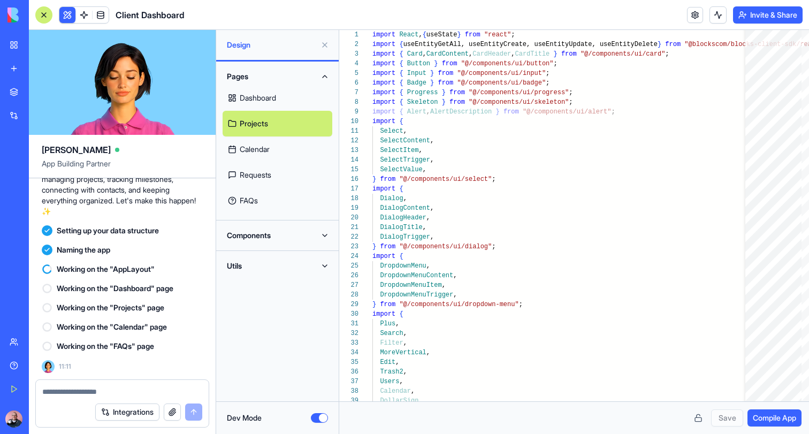
click at [249, 91] on link "Dashboard" at bounding box center [278, 98] width 110 height 26
type textarea "****** **** *"
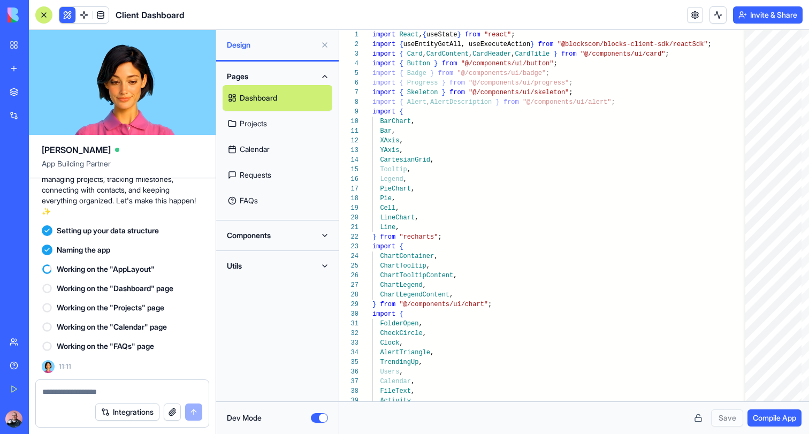
click at [322, 421] on button "Dev Mode" at bounding box center [319, 418] width 17 height 10
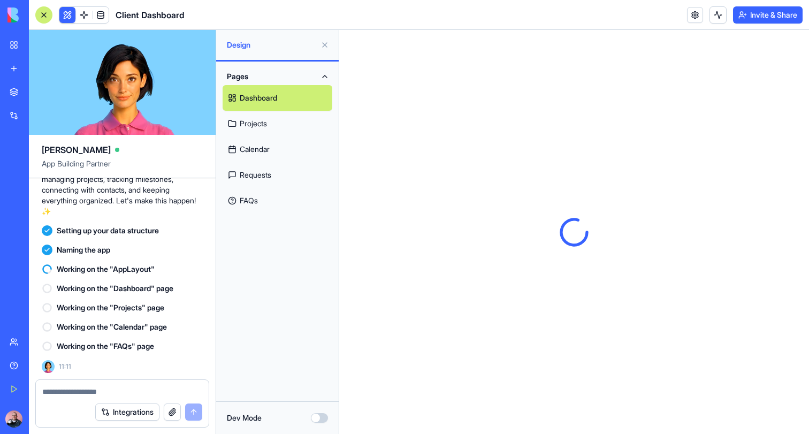
scroll to position [0, 0]
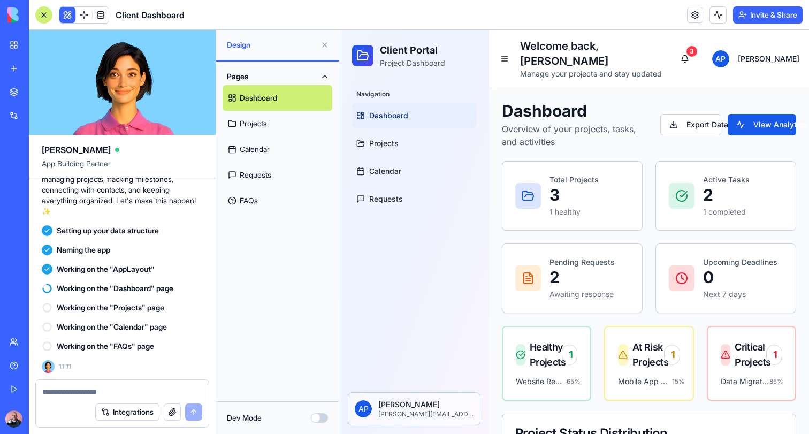
click at [100, 394] on textarea at bounding box center [122, 391] width 160 height 11
type textarea "*"
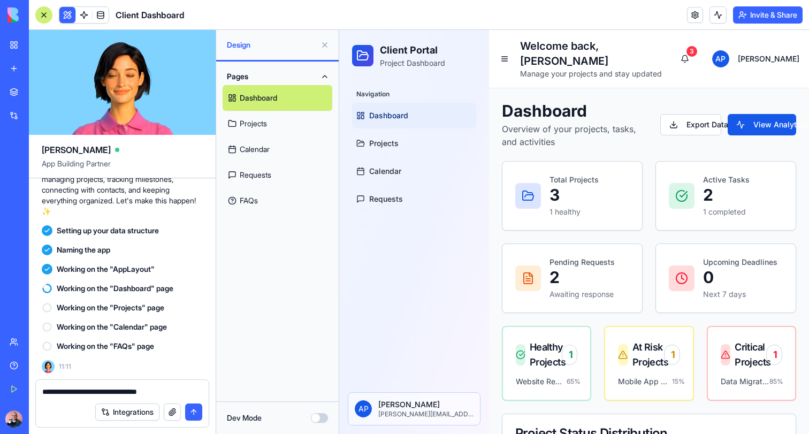
type textarea "**********"
click at [197, 411] on button "submit" at bounding box center [193, 411] width 17 height 17
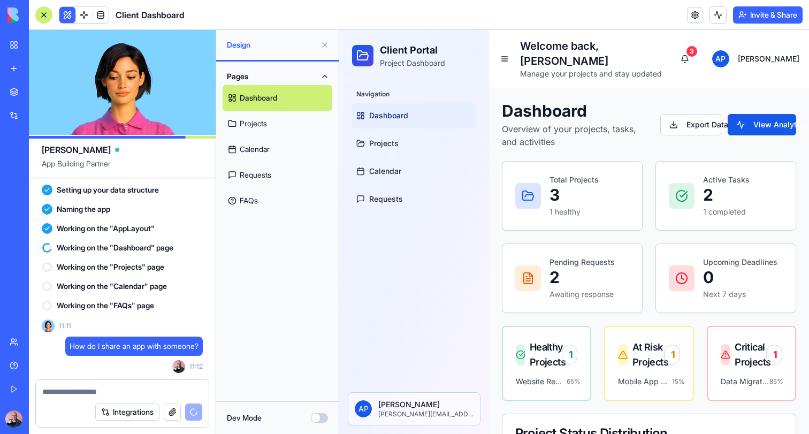
scroll to position [608, 0]
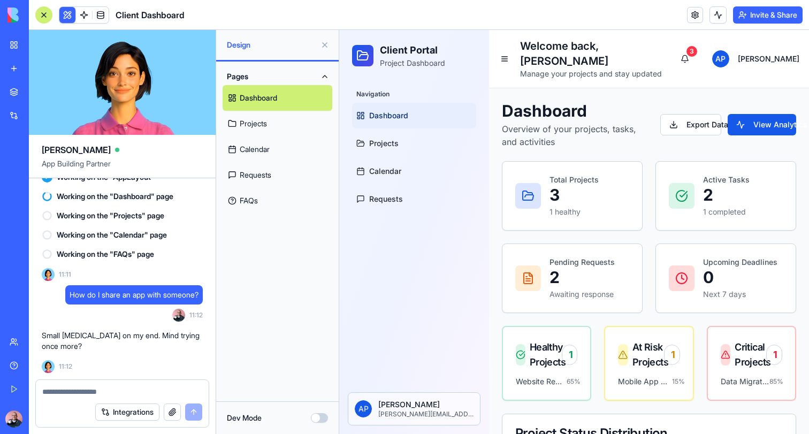
click at [74, 396] on textarea at bounding box center [122, 391] width 160 height 11
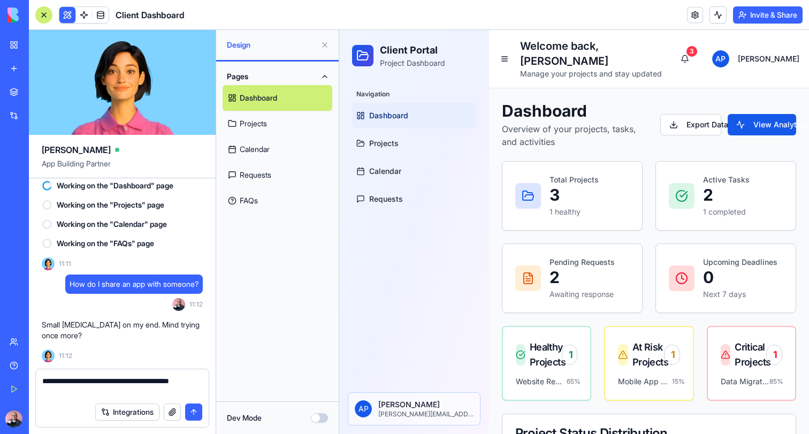
type textarea "**********"
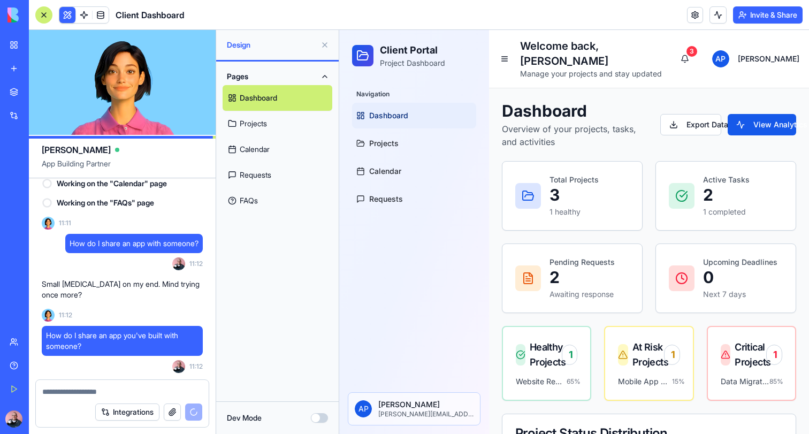
scroll to position [711, 0]
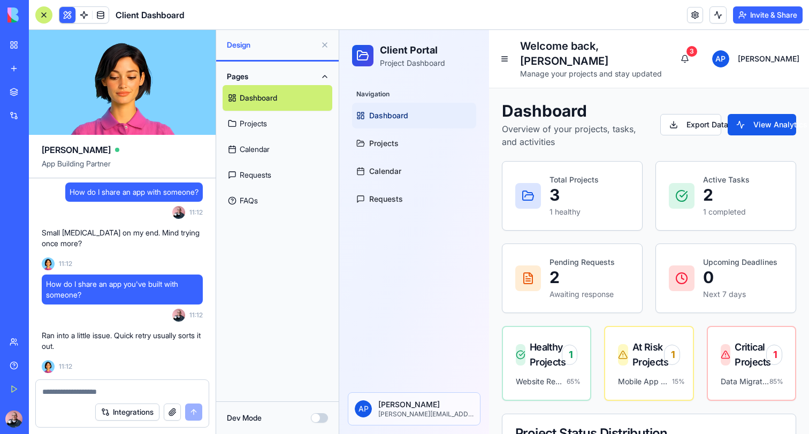
paste textarea "**********"
type textarea "**********"
click at [124, 287] on span "How do I share an app you've built with someone?" at bounding box center [122, 289] width 152 height 21
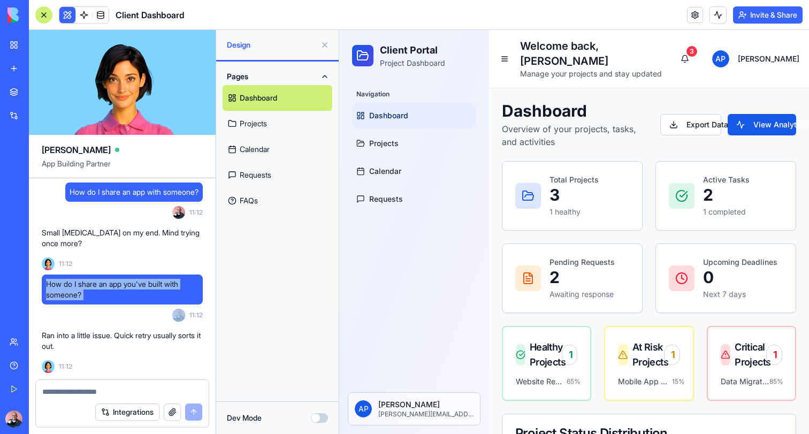
click at [124, 287] on span "How do I share an app you've built with someone?" at bounding box center [122, 289] width 152 height 21
copy span "How do I share an app you've built with someone?"
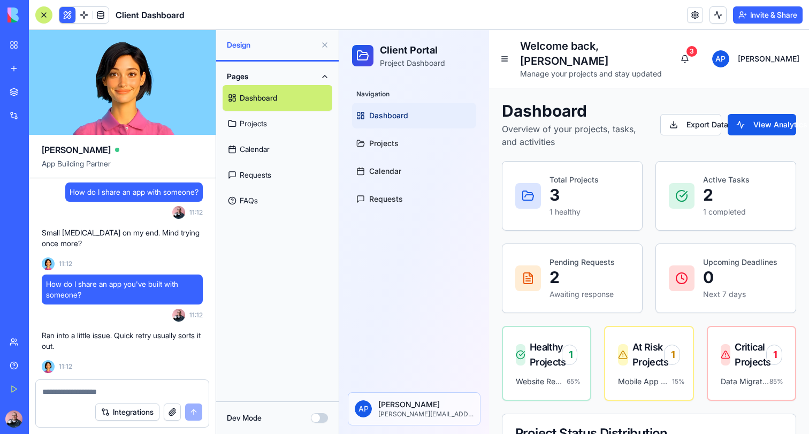
click at [78, 402] on div "Integrations" at bounding box center [122, 412] width 173 height 30
click at [86, 394] on textarea at bounding box center [122, 391] width 160 height 11
paste textarea "**********"
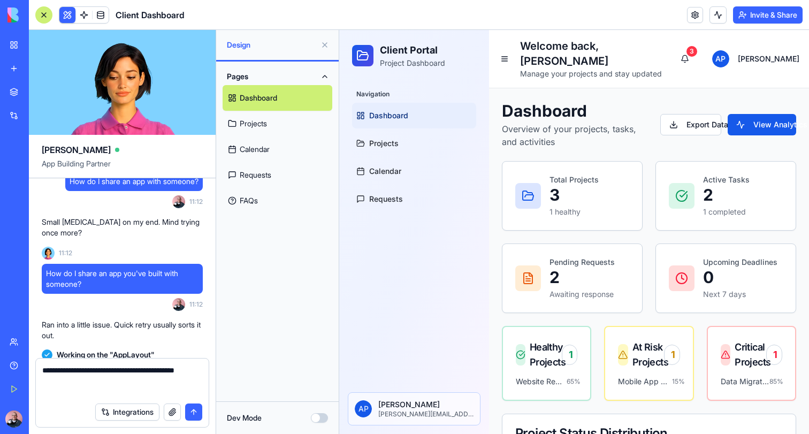
type textarea "**********"
click at [191, 411] on button "submit" at bounding box center [193, 411] width 17 height 17
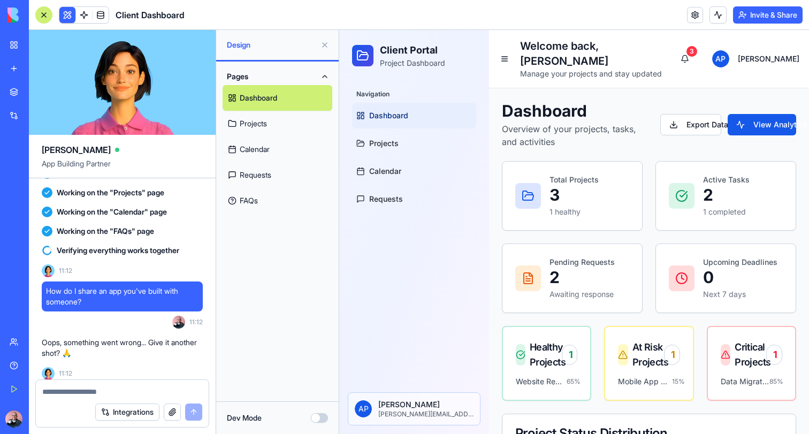
scroll to position [813, 0]
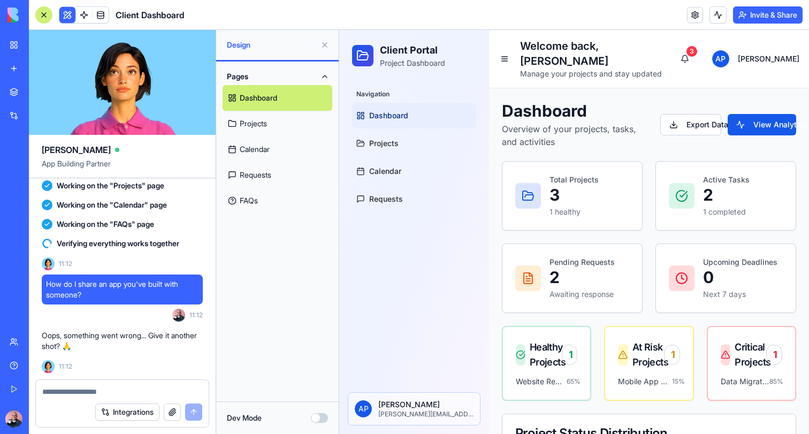
click at [88, 391] on textarea at bounding box center [122, 391] width 160 height 11
click at [269, 201] on link "FAQs" at bounding box center [278, 201] width 110 height 26
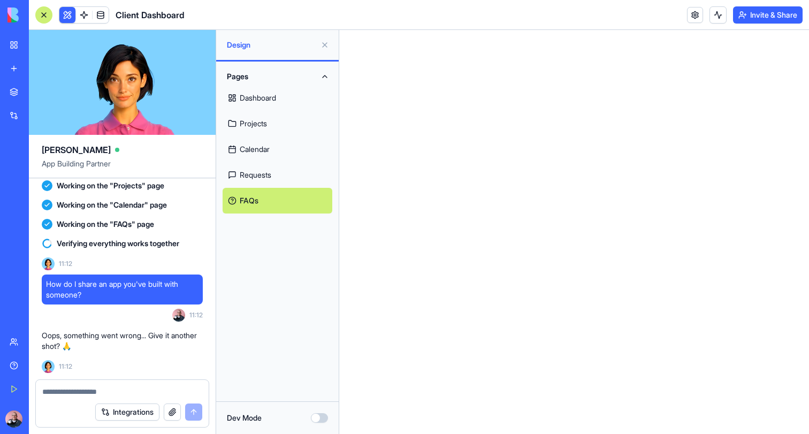
click at [271, 97] on link "Dashboard" at bounding box center [278, 98] width 110 height 26
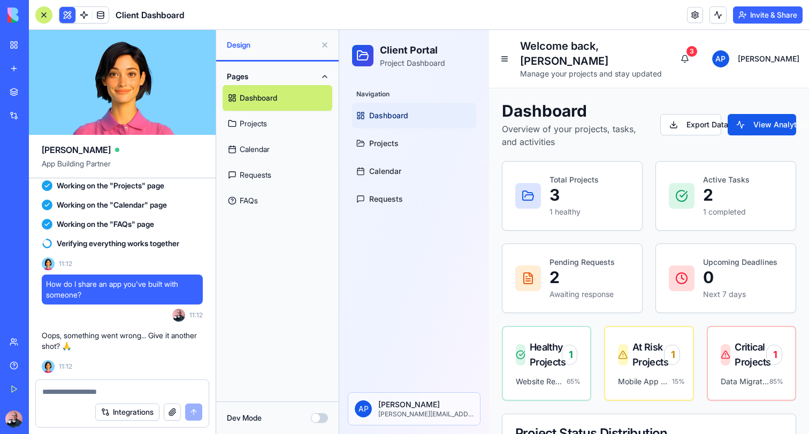
click at [265, 123] on link "Projects" at bounding box center [278, 124] width 110 height 26
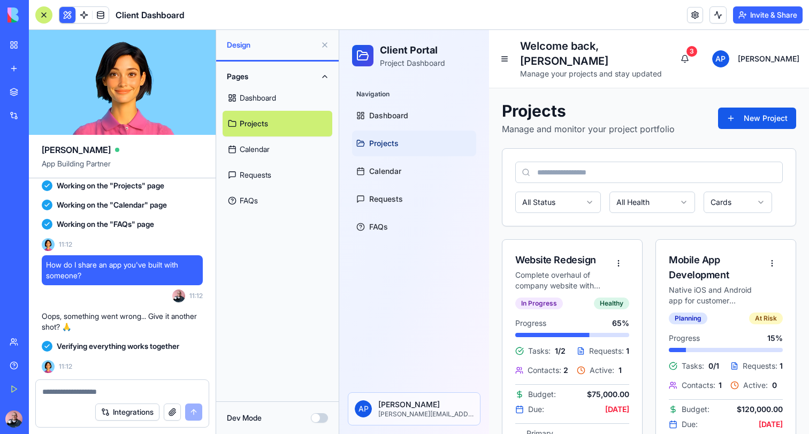
click at [96, 392] on textarea at bounding box center [122, 391] width 160 height 11
click at [323, 50] on button at bounding box center [324, 44] width 17 height 17
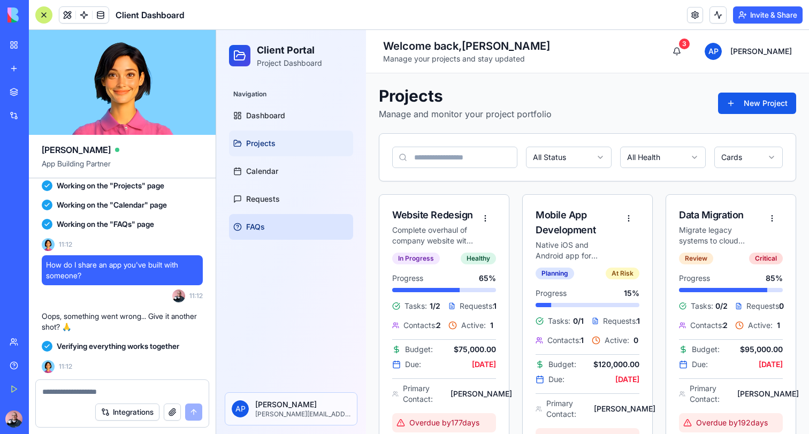
click at [255, 228] on span "FAQs" at bounding box center [255, 227] width 19 height 11
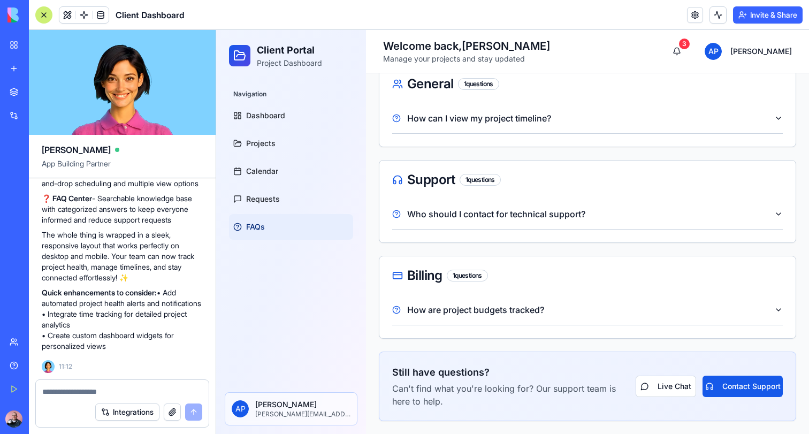
scroll to position [1184, 0]
click at [104, 393] on textarea at bounding box center [122, 391] width 160 height 11
type textarea "*"
paste textarea "**********"
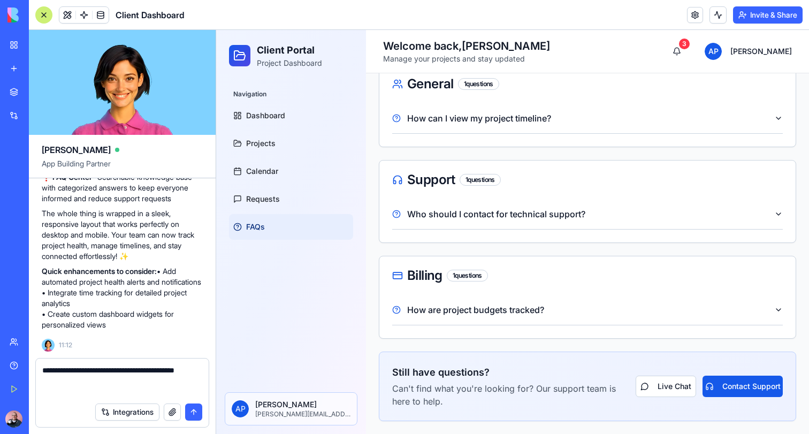
type textarea "**********"
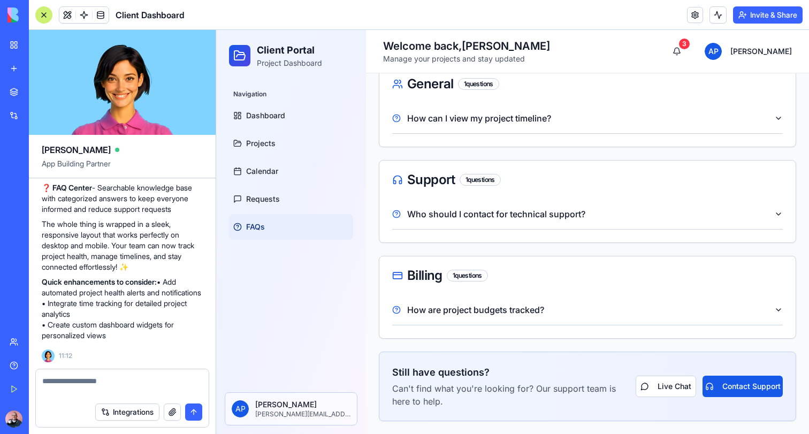
scroll to position [1235, 0]
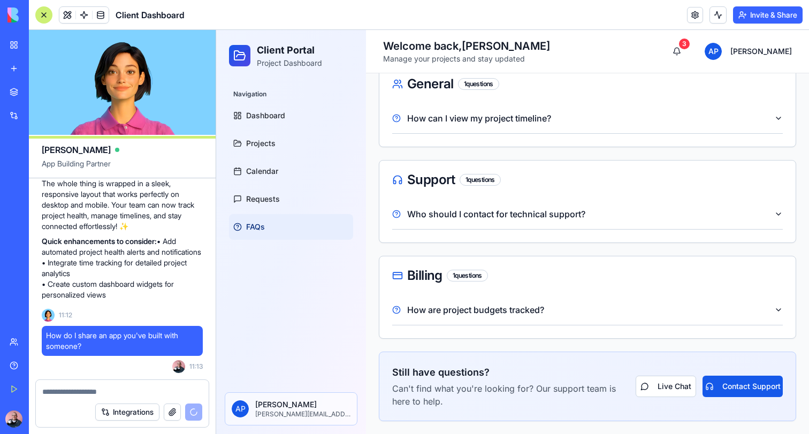
click at [78, 394] on textarea at bounding box center [122, 391] width 160 height 11
click at [56, 397] on div "Integrations" at bounding box center [122, 412] width 173 height 30
click at [78, 387] on textarea at bounding box center [122, 391] width 160 height 11
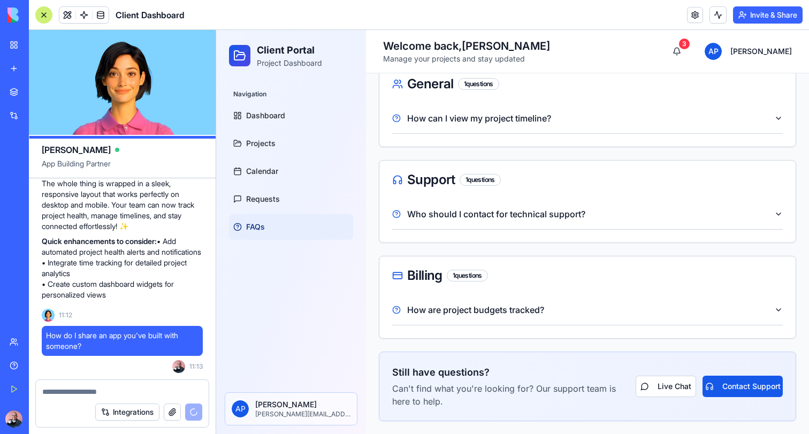
click at [40, 391] on div "Get Started" at bounding box center [33, 389] width 14 height 11
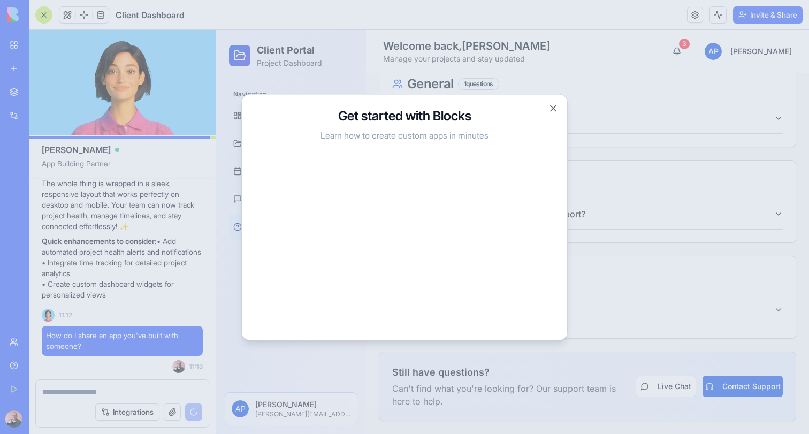
scroll to position [1828, 0]
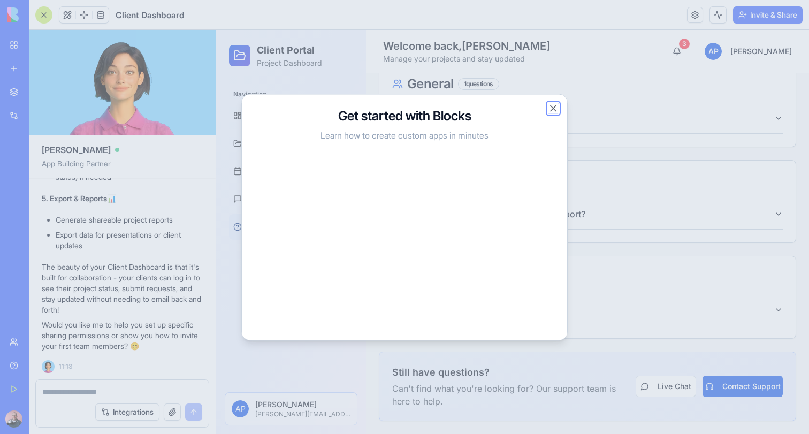
click at [554, 109] on button "Close" at bounding box center [553, 108] width 11 height 11
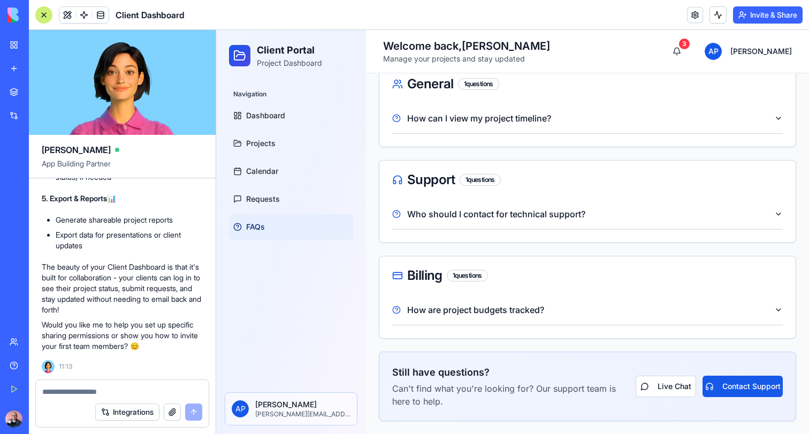
click at [748, 11] on button "Invite & Share" at bounding box center [768, 14] width 70 height 17
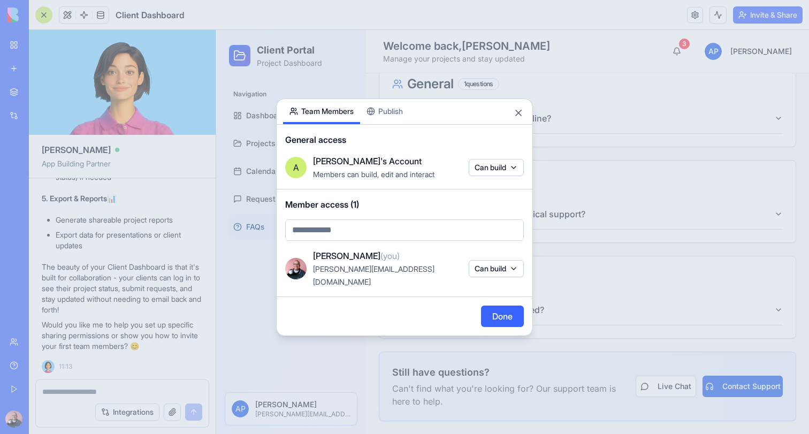
click at [393, 121] on div "Share App Team Members Publish General access A [PERSON_NAME]'s Account Members…" at bounding box center [404, 217] width 257 height 238
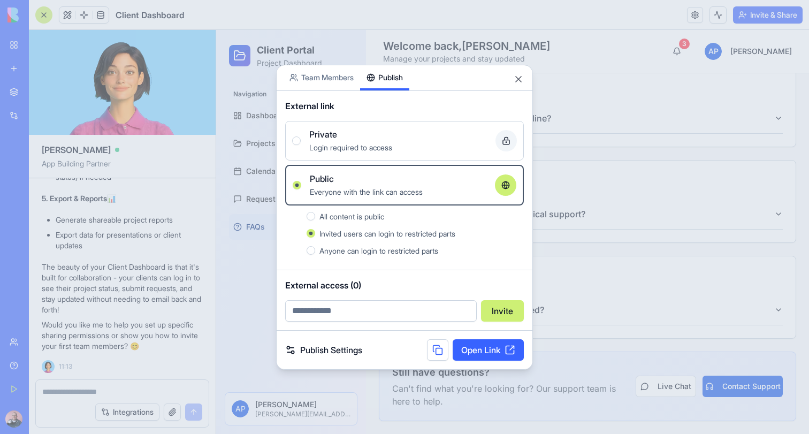
click at [362, 215] on span "All content is public" at bounding box center [351, 216] width 65 height 9
click at [315, 215] on button "All content is public" at bounding box center [311, 216] width 9 height 9
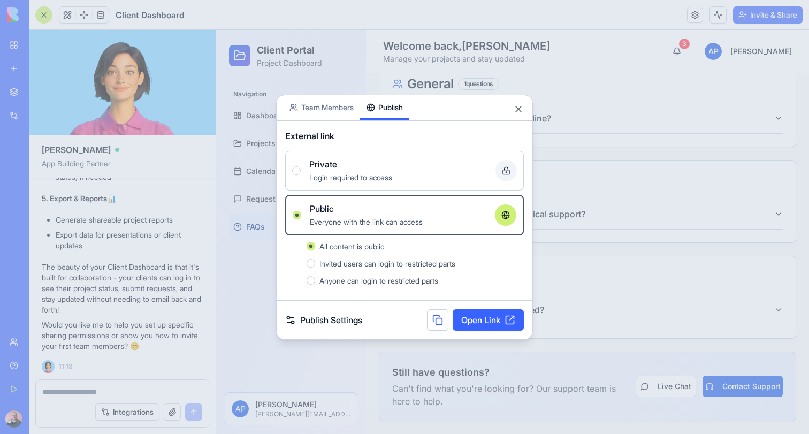
click at [437, 324] on button at bounding box center [437, 319] width 21 height 21
click at [342, 319] on link "Publish Settings" at bounding box center [323, 320] width 77 height 13
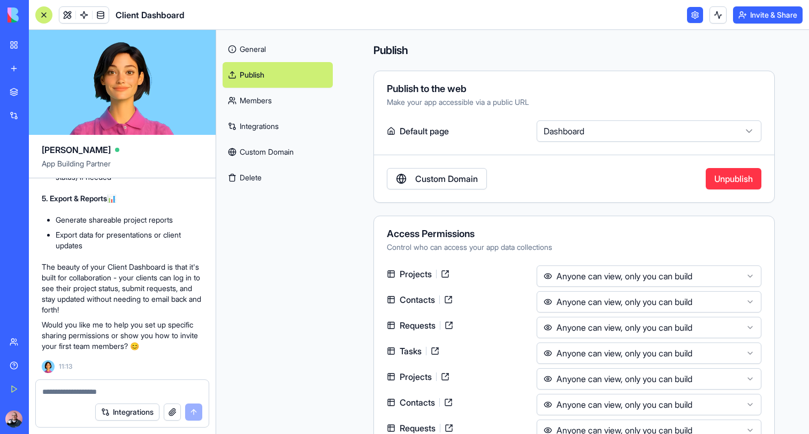
click at [265, 106] on link "Members" at bounding box center [278, 101] width 110 height 26
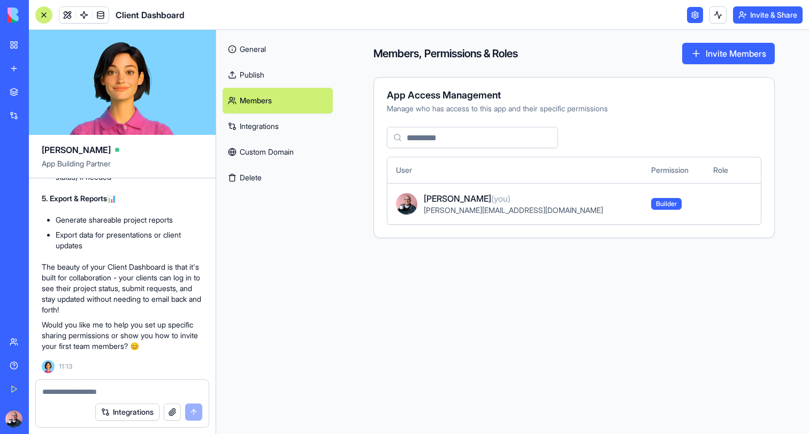
click at [264, 139] on link "Integrations" at bounding box center [278, 126] width 110 height 26
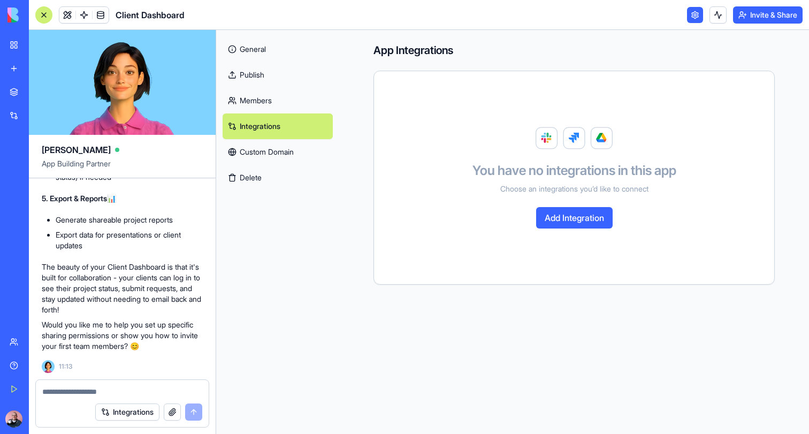
click at [272, 95] on link "Members" at bounding box center [278, 101] width 110 height 26
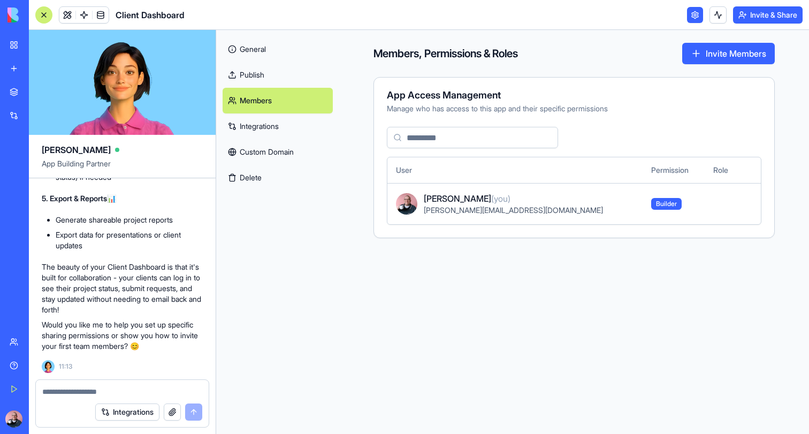
click at [254, 157] on link "Custom Domain" at bounding box center [278, 152] width 110 height 26
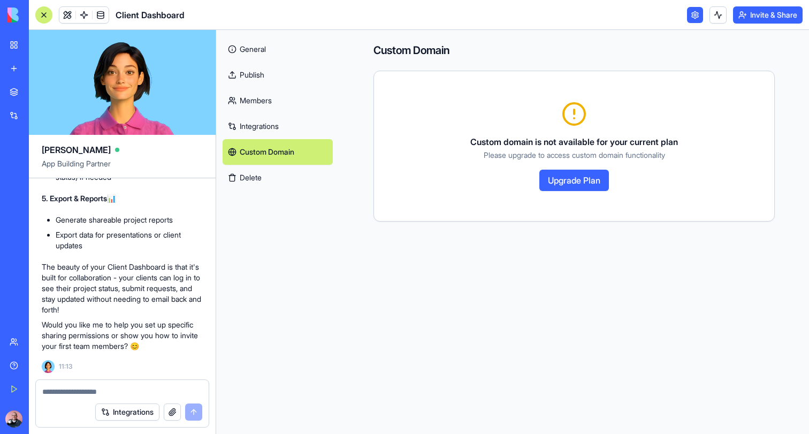
click at [270, 36] on link "General" at bounding box center [278, 49] width 110 height 26
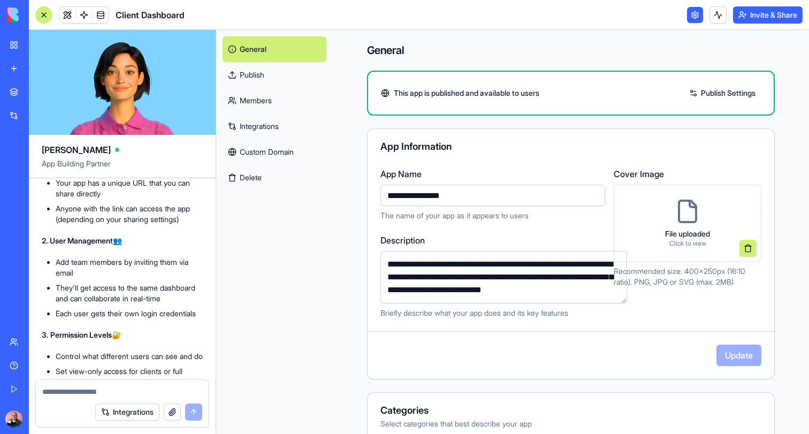
scroll to position [1433, 0]
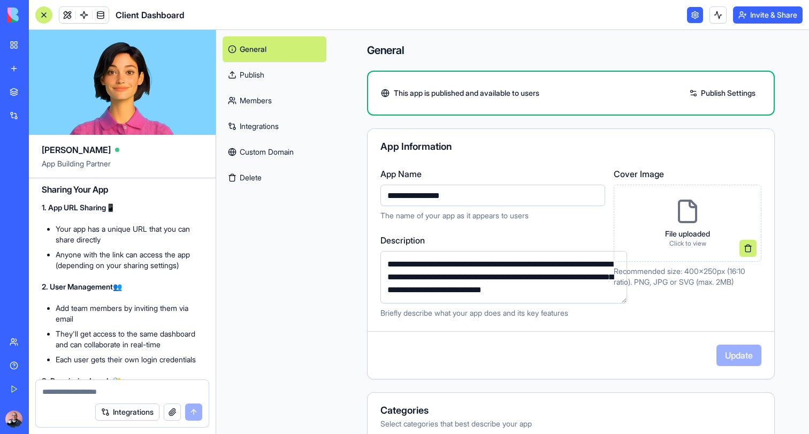
click at [121, 271] on li "Anyone with the link can access the app (depending on your sharing settings)" at bounding box center [129, 259] width 147 height 21
click at [258, 100] on link "Members" at bounding box center [275, 101] width 104 height 26
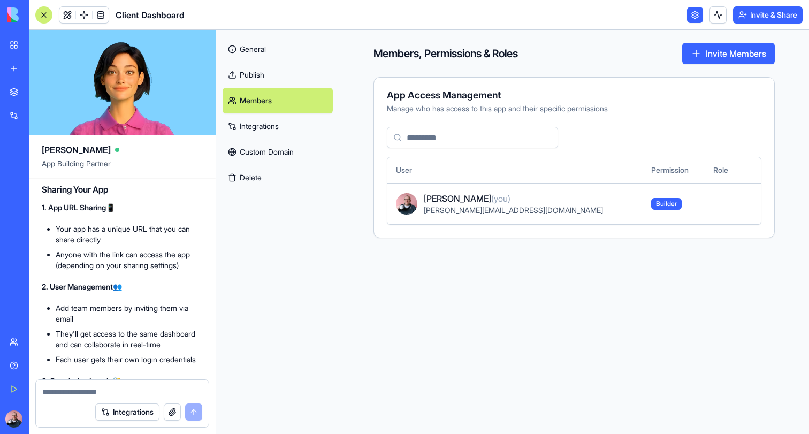
click at [261, 67] on link "Publish" at bounding box center [278, 75] width 110 height 26
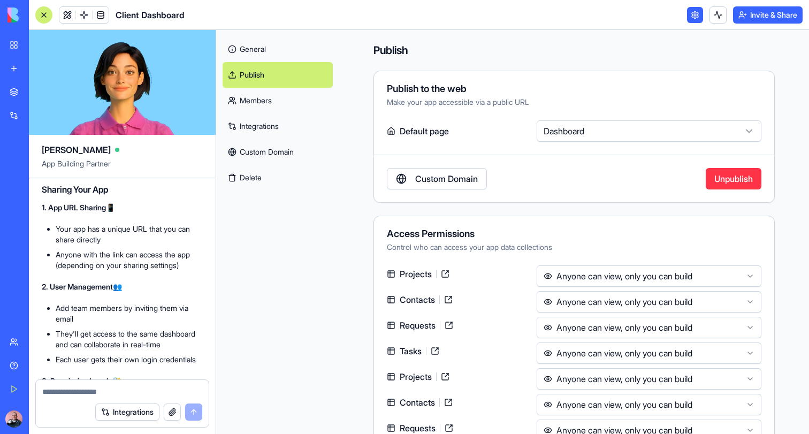
click at [766, 18] on button "Invite & Share" at bounding box center [768, 14] width 70 height 17
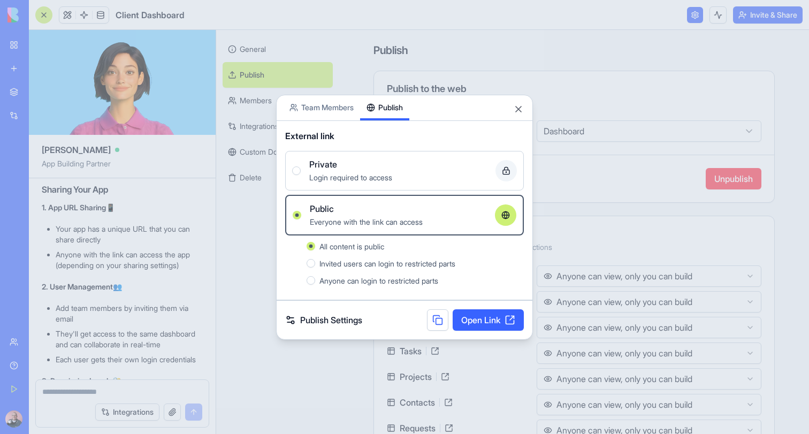
click at [502, 326] on link "Open Link" at bounding box center [488, 319] width 71 height 21
click at [516, 110] on button "Close" at bounding box center [518, 109] width 11 height 11
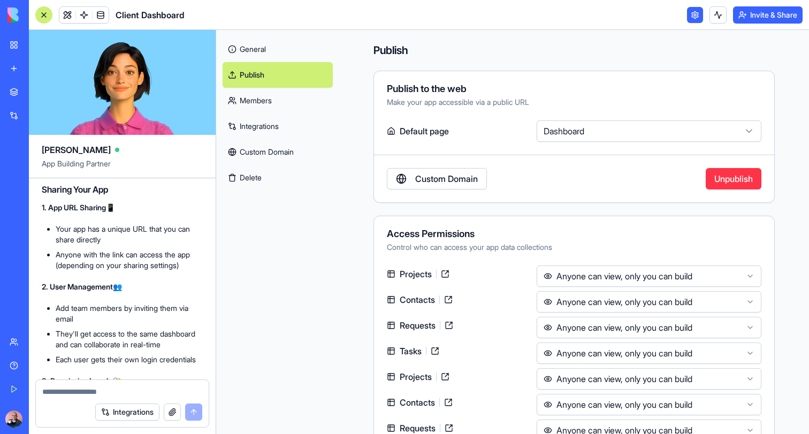
click at [717, 17] on button at bounding box center [717, 14] width 17 height 17
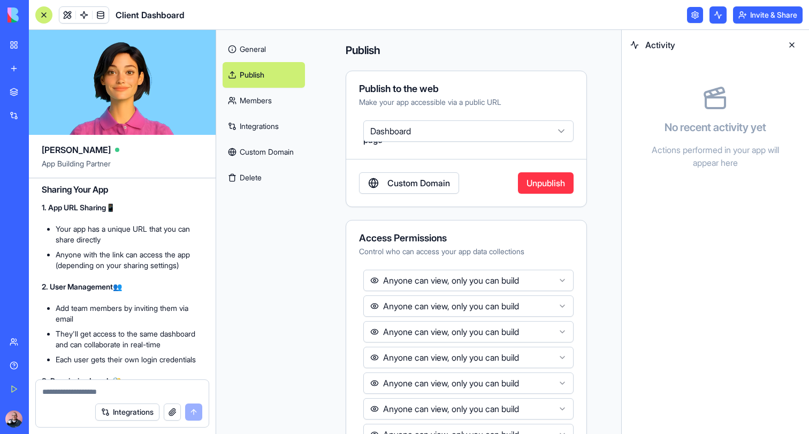
click at [800, 36] on div at bounding box center [791, 44] width 17 height 17
click at [792, 41] on button at bounding box center [791, 44] width 17 height 17
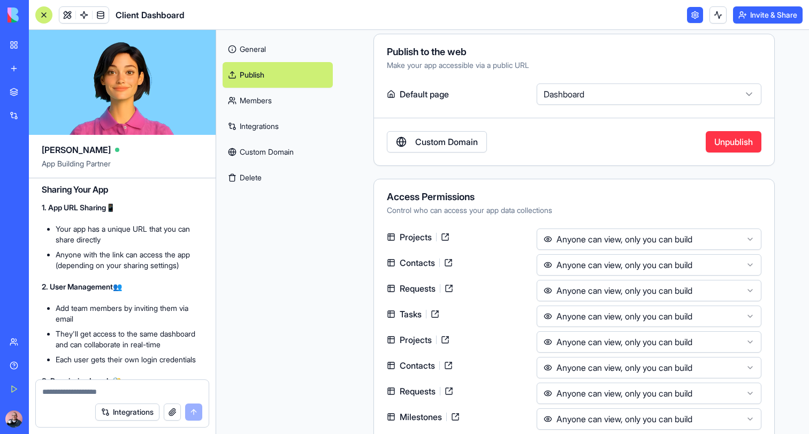
scroll to position [85, 0]
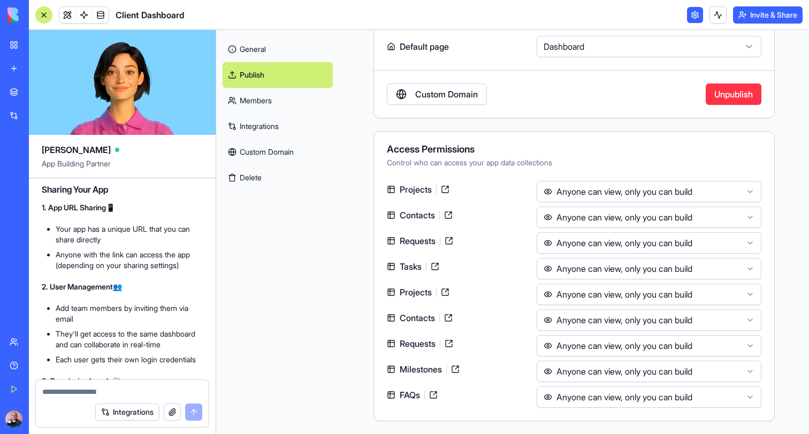
click at [453, 368] on link at bounding box center [455, 369] width 17 height 17
click at [630, 190] on html "BETA My Workspace New app Marketplace Integrations Recent New App Social Media …" at bounding box center [404, 217] width 809 height 434
click at [315, 291] on html "BETA My Workspace New app Marketplace Integrations Recent New App Social Media …" at bounding box center [404, 217] width 809 height 434
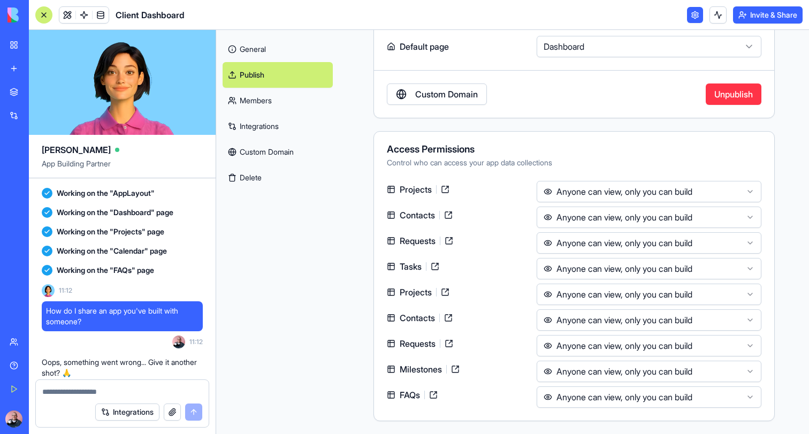
scroll to position [759, 0]
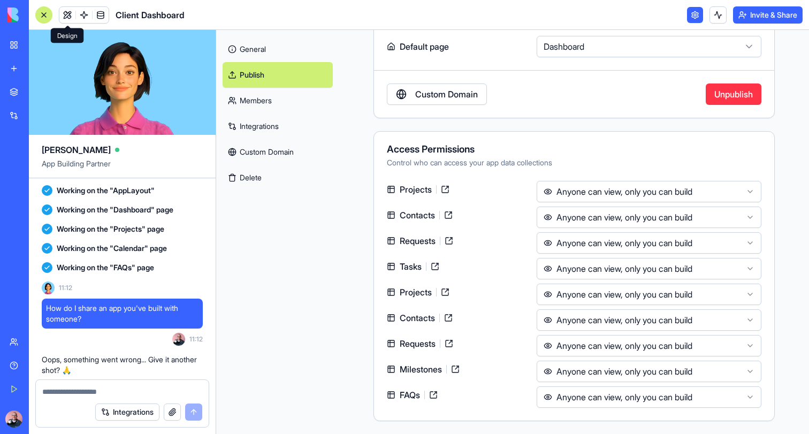
click at [67, 15] on link at bounding box center [67, 15] width 16 height 16
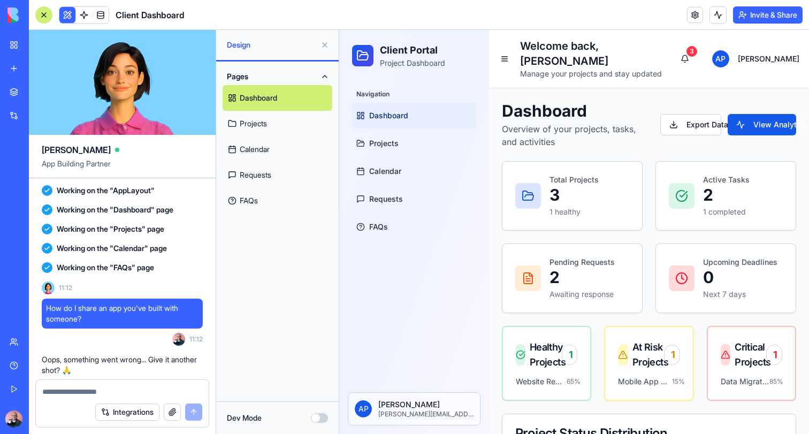
click at [767, 22] on button "Invite & Share" at bounding box center [768, 14] width 70 height 17
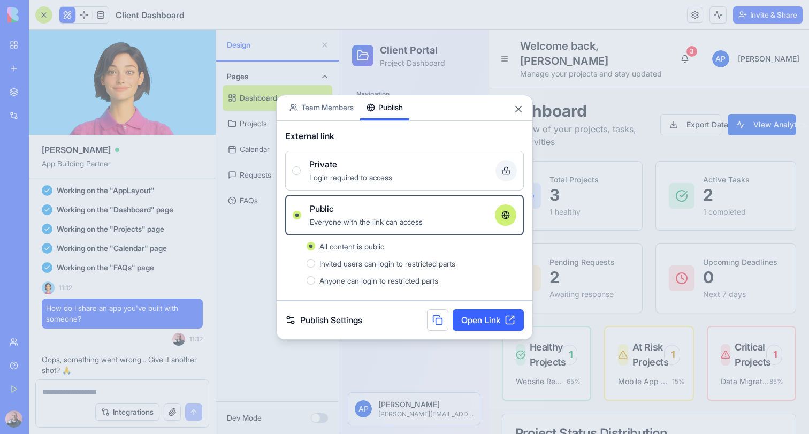
click at [318, 317] on link "Publish Settings" at bounding box center [323, 320] width 77 height 13
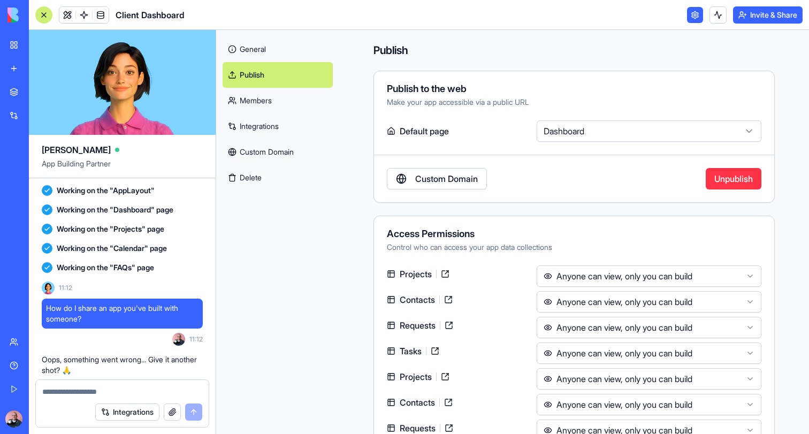
click at [259, 40] on link "General" at bounding box center [278, 49] width 110 height 26
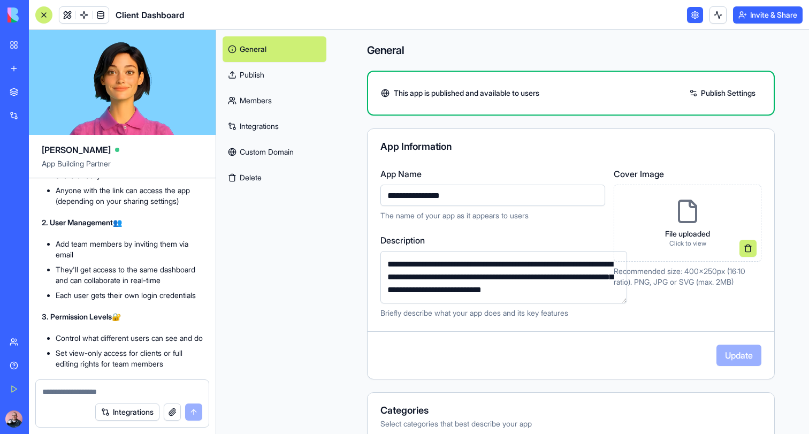
scroll to position [1459, 0]
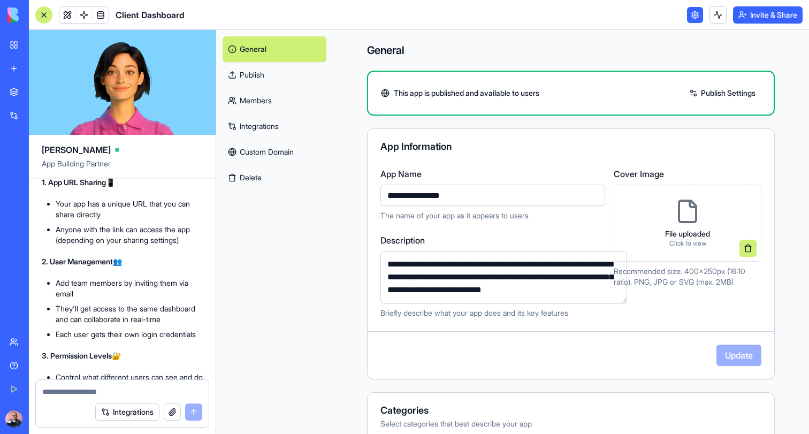
click at [96, 387] on textarea at bounding box center [122, 391] width 160 height 11
paste textarea "**********"
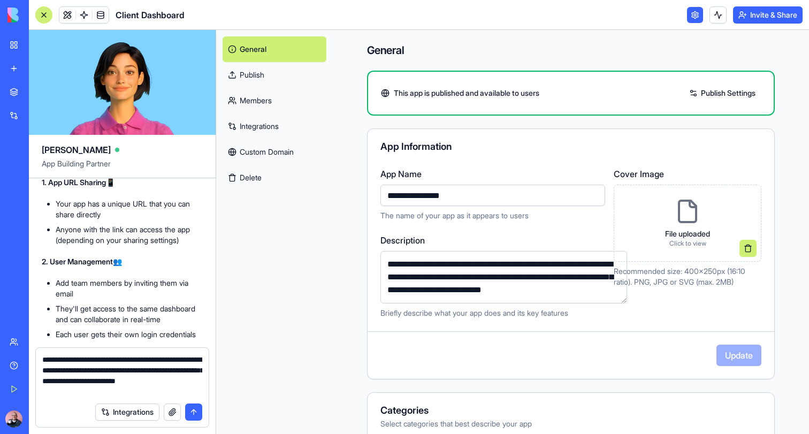
type textarea "**********"
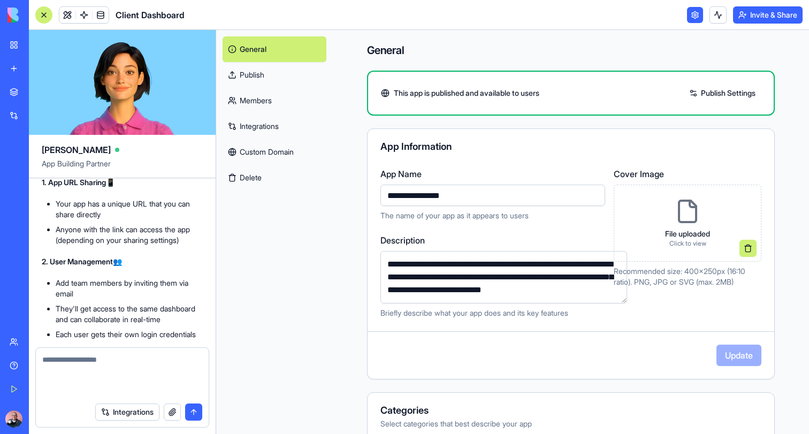
scroll to position [1900, 0]
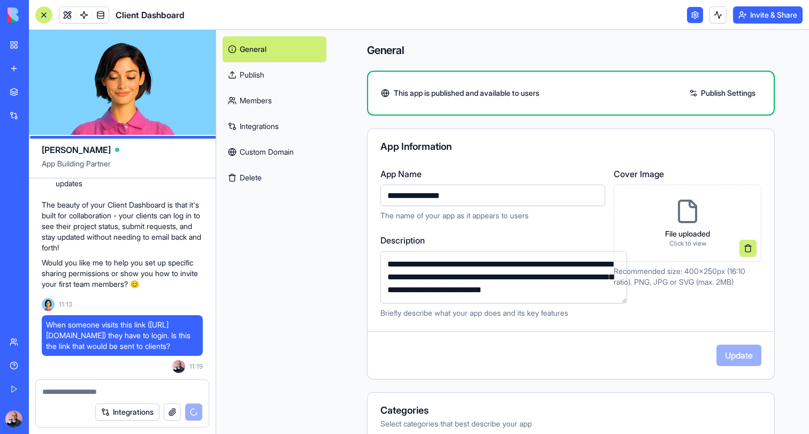
click at [72, 395] on textarea at bounding box center [122, 391] width 160 height 11
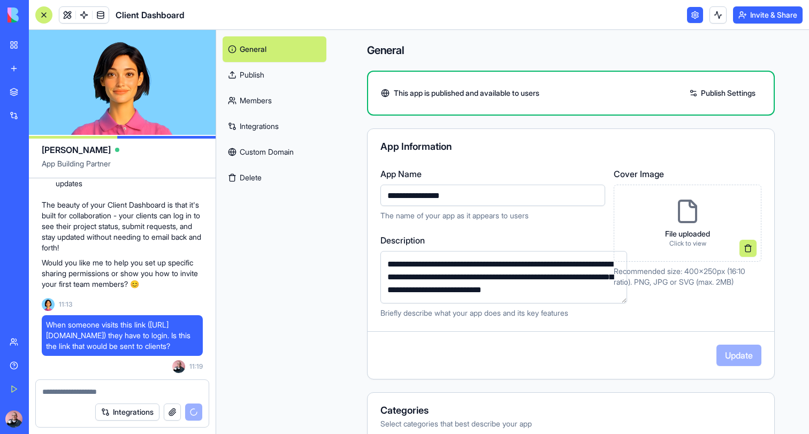
click at [96, 392] on textarea at bounding box center [122, 391] width 160 height 11
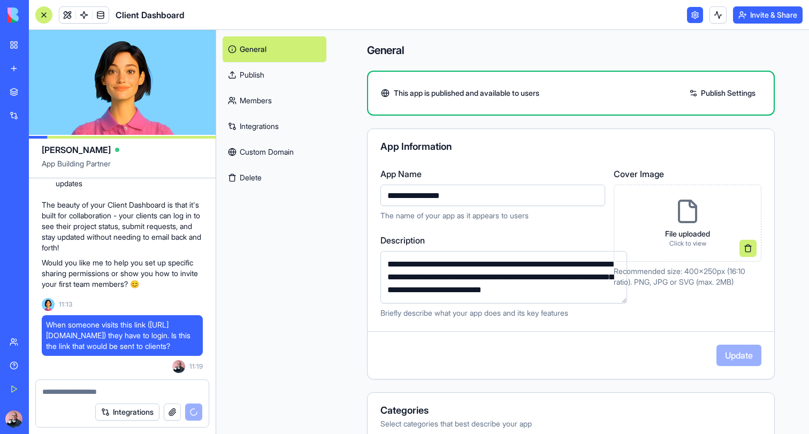
click at [81, 393] on textarea at bounding box center [122, 391] width 160 height 11
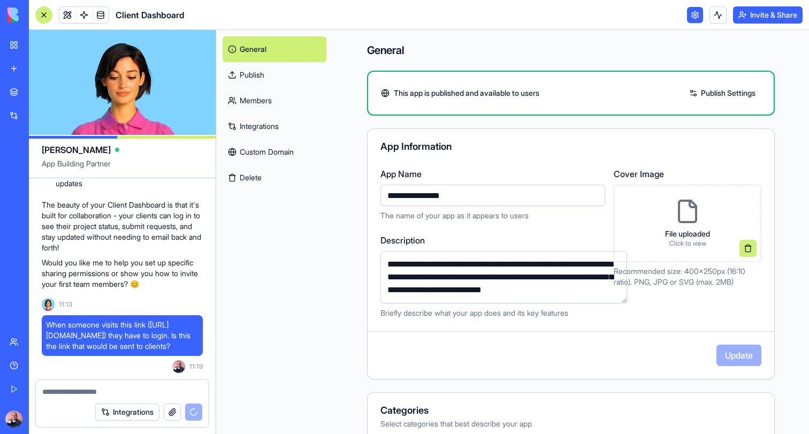
click at [82, 396] on form "Integrations" at bounding box center [122, 403] width 174 height 48
click at [98, 389] on textarea at bounding box center [122, 391] width 160 height 11
click at [63, 13] on link at bounding box center [67, 15] width 16 height 16
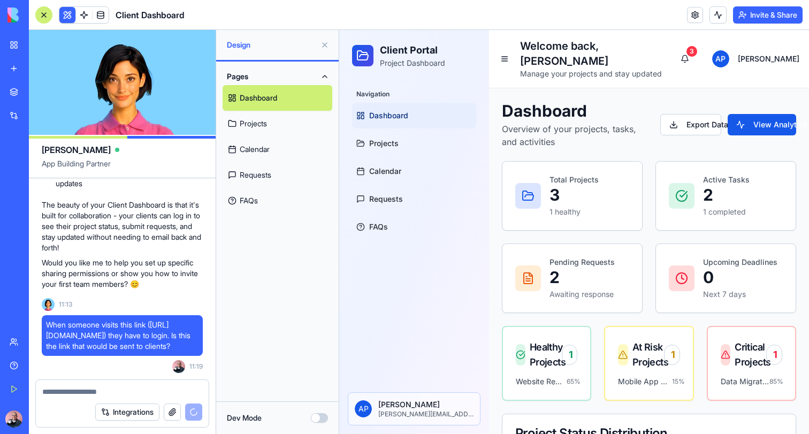
click at [326, 42] on button at bounding box center [324, 44] width 17 height 17
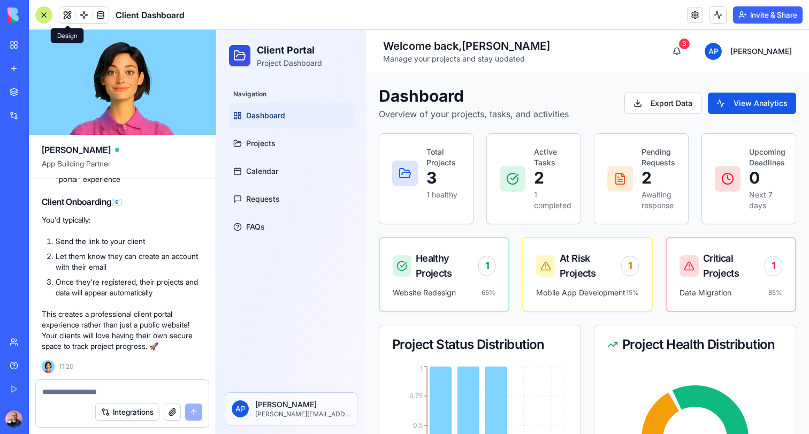
scroll to position [2534, 0]
